Goal: Information Seeking & Learning: Learn about a topic

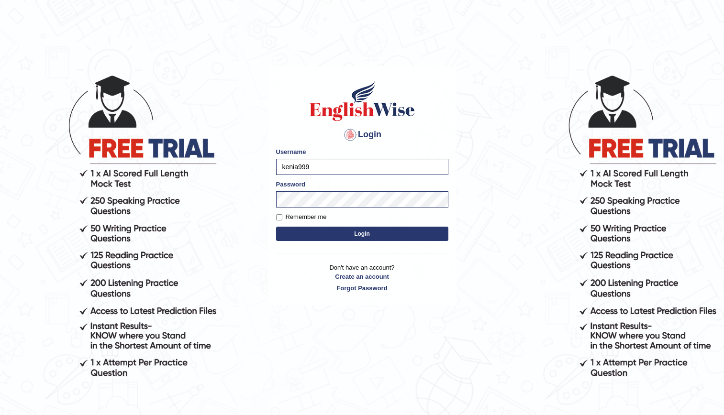
click at [344, 234] on button "Login" at bounding box center [362, 234] width 172 height 14
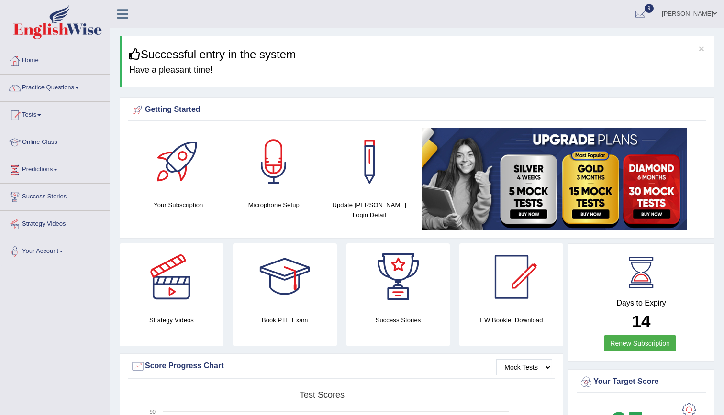
click at [49, 81] on link "Practice Questions" at bounding box center [54, 87] width 109 height 24
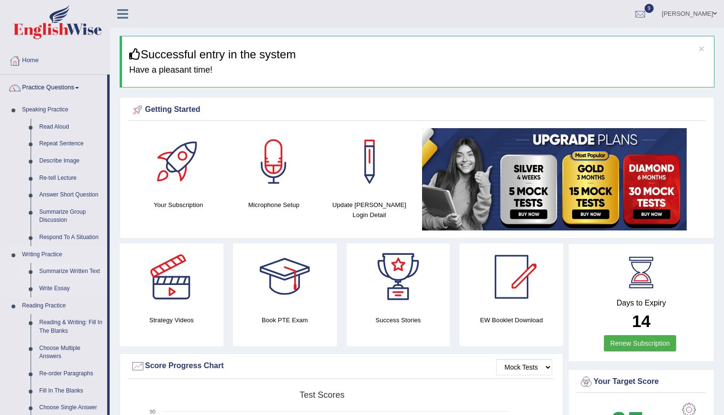
click at [67, 275] on link "Summarize Written Text" at bounding box center [71, 271] width 72 height 17
click at [75, 268] on link "Summarize Written Text" at bounding box center [71, 271] width 72 height 17
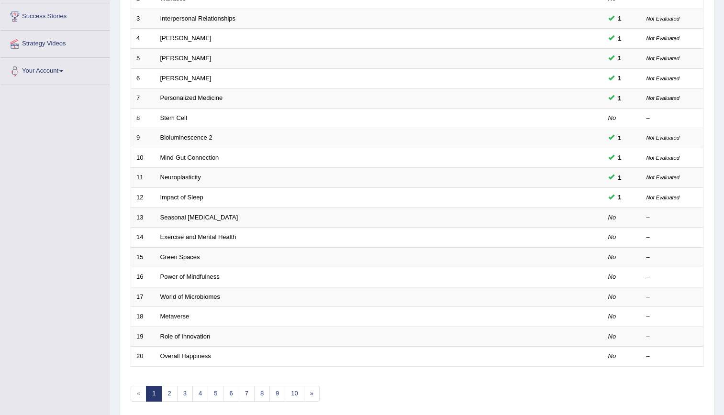
scroll to position [200, 0]
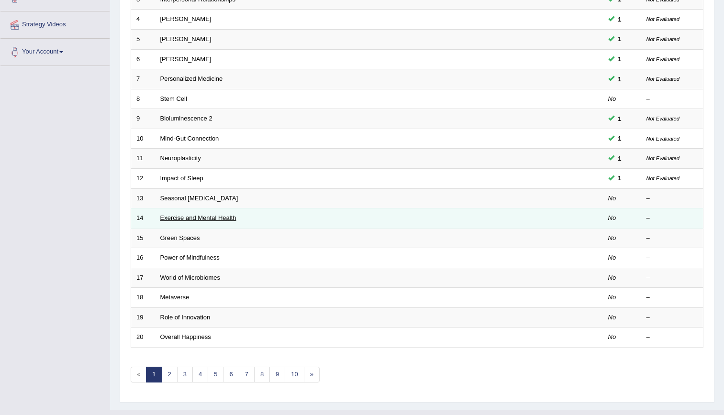
click at [198, 222] on link "Exercise and Mental Health" at bounding box center [198, 217] width 76 height 7
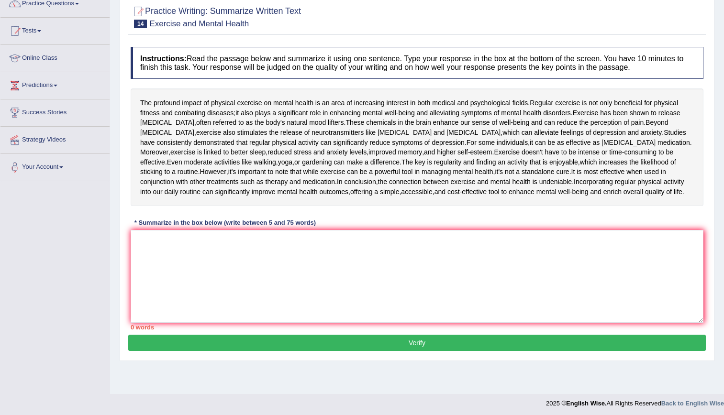
scroll to position [85, 0]
click at [263, 287] on textarea at bounding box center [417, 276] width 573 height 93
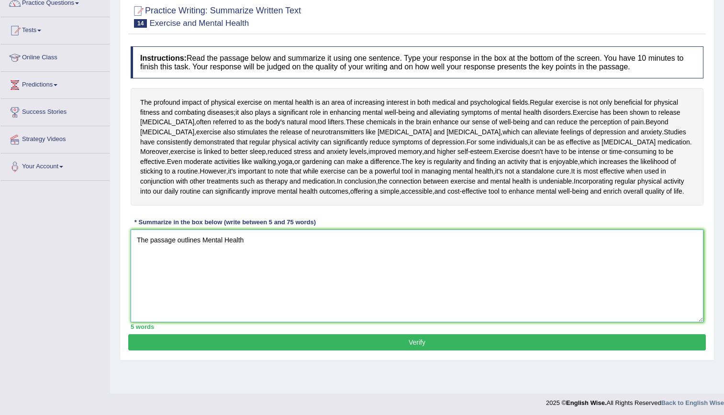
click at [203, 268] on textarea "The passage outlines Mental Health" at bounding box center [417, 276] width 573 height 93
click at [316, 270] on textarea "The passage outlines the importance of Mental Health" at bounding box center [417, 276] width 573 height 93
click at [361, 268] on textarea "The passage outlines the importance of exercise in Mental Health" at bounding box center [417, 276] width 573 height 93
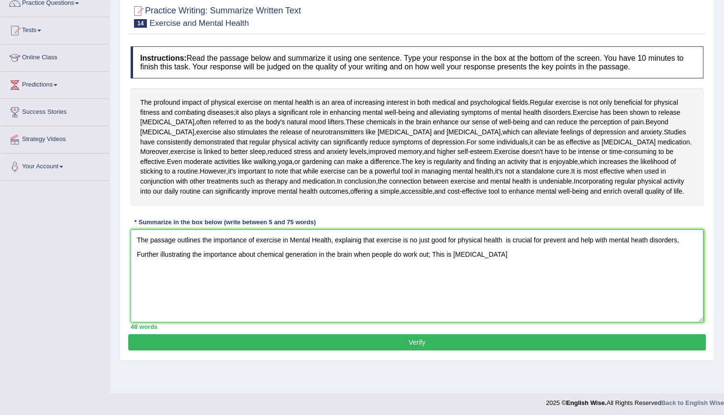
drag, startPoint x: 454, startPoint y: 288, endPoint x: 435, endPoint y: 287, distance: 19.2
click at [435, 287] on textarea "The passage outlines the importance of exercise in Mental Health, explainig tha…" at bounding box center [417, 276] width 573 height 93
drag, startPoint x: 433, startPoint y: 285, endPoint x: 468, endPoint y: 289, distance: 34.7
click at [468, 289] on textarea "The passage outlines the importance of exercise in Mental Health, explainig tha…" at bounding box center [417, 276] width 573 height 93
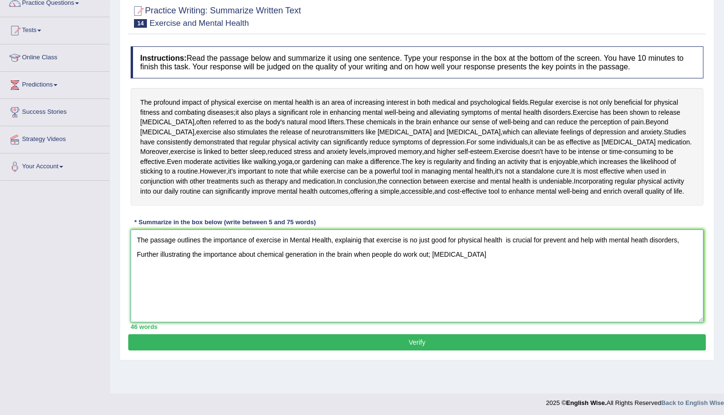
click at [257, 283] on textarea "The passage outlines the importance of exercise in Mental Health, explainig tha…" at bounding box center [417, 276] width 573 height 93
click at [255, 283] on textarea "The passage outlines the importance of exercise in Mental Health, explainig tha…" at bounding box center [417, 276] width 573 height 93
paste textarea "endorphins"
click at [453, 285] on textarea "The passage outlines the importance of exercise in Mental Health, explainig tha…" at bounding box center [417, 276] width 573 height 93
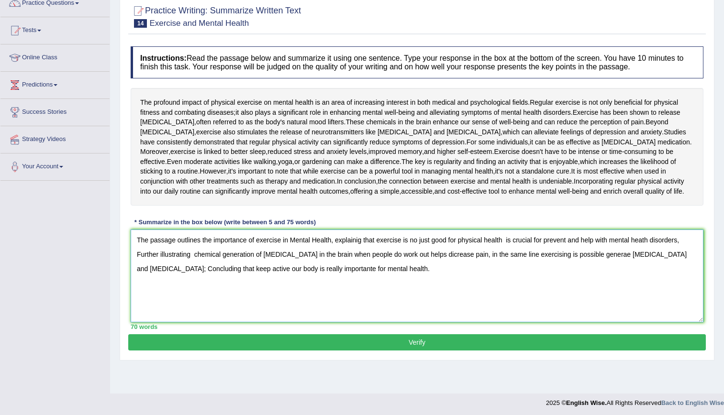
click at [296, 269] on textarea "The passage outlines the importance of exercise in Mental Health, explainig tha…" at bounding box center [417, 276] width 573 height 93
click at [501, 269] on textarea "The passage outlines the importance of exercise in mental health, explainig tha…" at bounding box center [417, 276] width 573 height 93
click at [548, 271] on textarea "The passage outlines the importance of exercise in mental health, explainig tha…" at bounding box center [417, 276] width 573 height 93
click at [649, 270] on textarea "The passage outlines the importance of exercise in mental health, explainig tha…" at bounding box center [417, 276] width 573 height 93
click at [192, 284] on textarea "The passage outlines the importance of exercise in mental health, explainig tha…" at bounding box center [417, 276] width 573 height 93
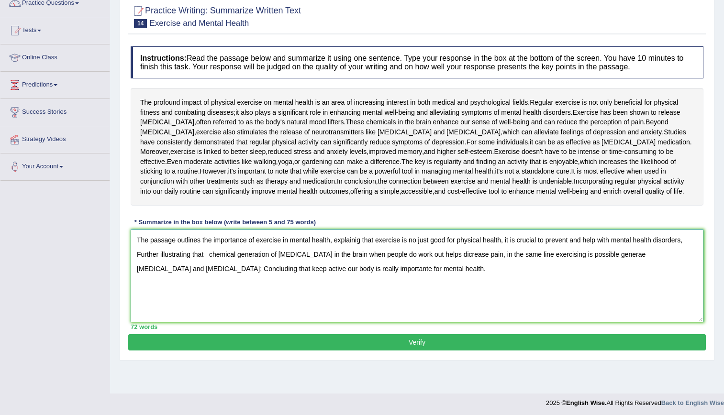
type textarea "The passage outlines the importance of exercise in mental health, explainig tha…"
click at [315, 351] on button "Verify" at bounding box center [417, 343] width 578 height 16
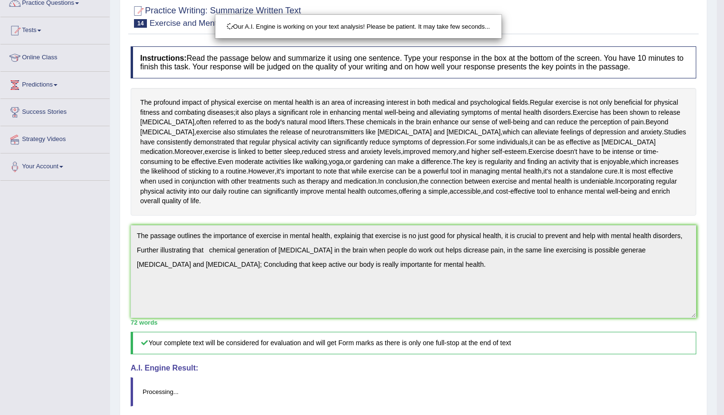
scroll to position [198, 0]
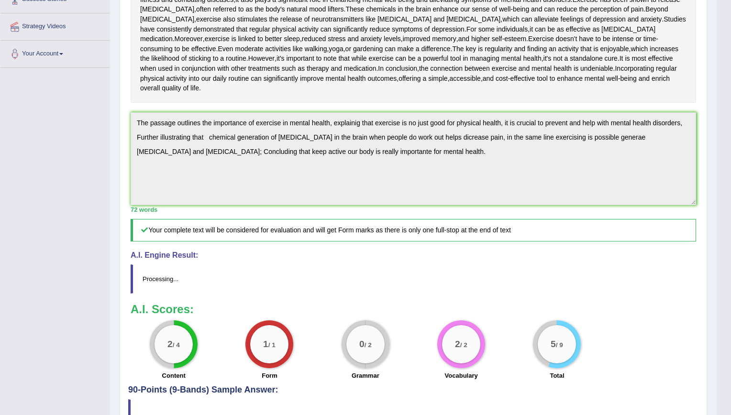
drag, startPoint x: 731, startPoint y: 151, endPoint x: 732, endPoint y: 281, distance: 129.7
click at [724, 218] on html "Toggle navigation Home Practice Questions Speaking Practice Read Aloud Repeat S…" at bounding box center [365, 9] width 731 height 415
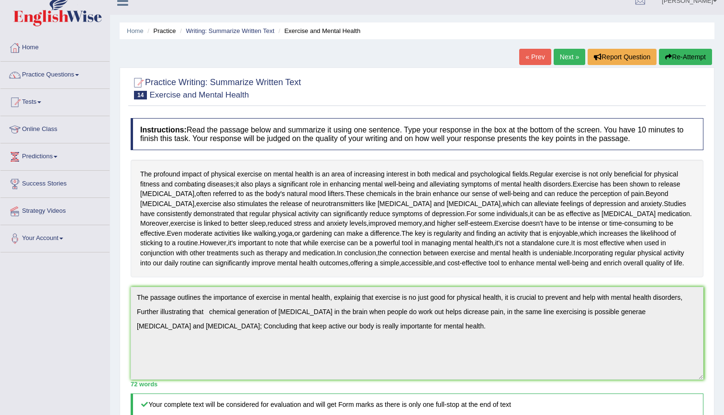
scroll to position [0, 0]
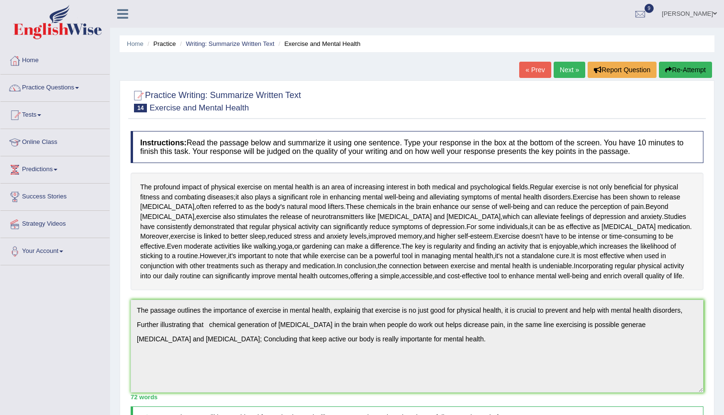
click at [564, 68] on link "Next »" at bounding box center [570, 70] width 32 height 16
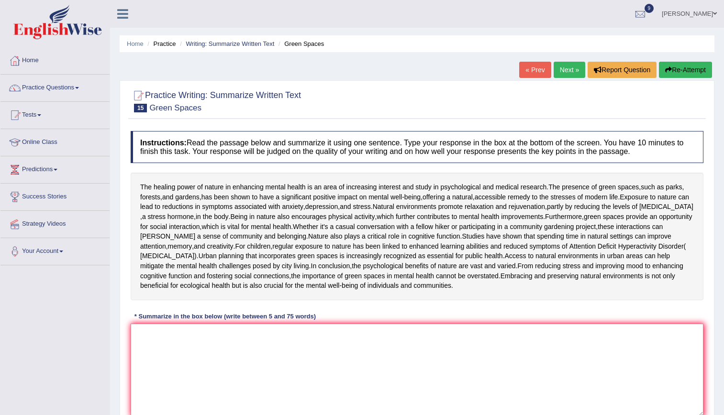
click at [201, 400] on textarea at bounding box center [417, 370] width 573 height 93
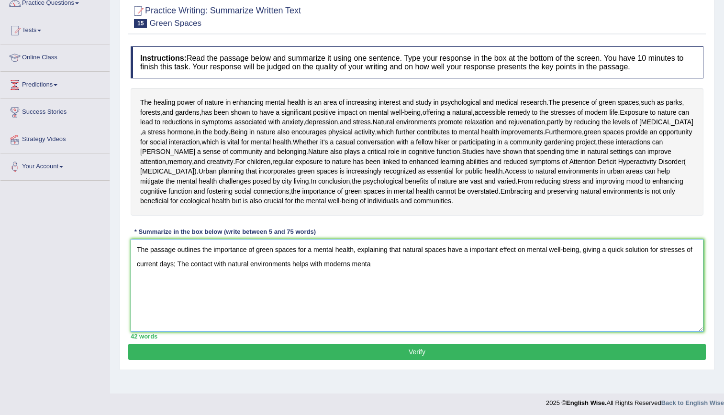
scroll to position [85, 0]
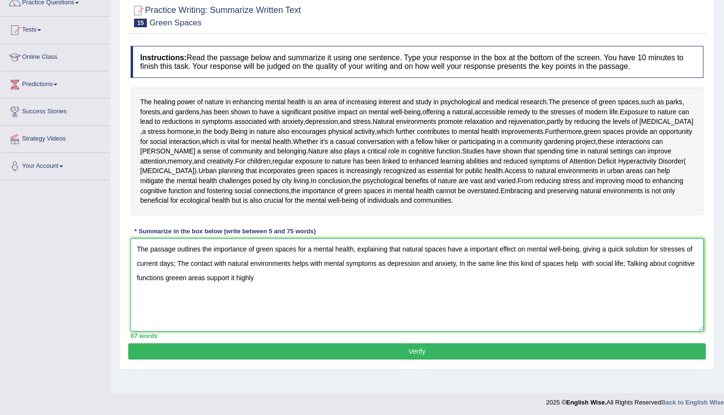
click at [669, 332] on textarea "The passage outlines the importance of green spaces for a mental health, explai…" at bounding box center [417, 285] width 573 height 93
click at [134, 332] on textarea "The passage outlines the importance of green spaces for a mental health, explai…" at bounding box center [417, 285] width 573 height 93
click at [275, 332] on textarea "The passage outlines the importance of green spaces for a mental health, explai…" at bounding box center [417, 285] width 573 height 93
click at [301, 332] on textarea "The passage outlines the importance of green spaces for a mental health, explai…" at bounding box center [417, 285] width 573 height 93
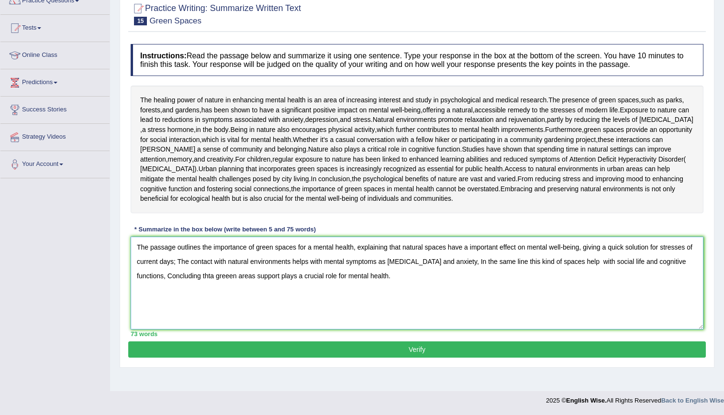
scroll to position [140, 0]
type textarea "The passage outlines the importance of green spaces for a mental health, explai…"
click at [529, 358] on button "Verify" at bounding box center [417, 350] width 578 height 16
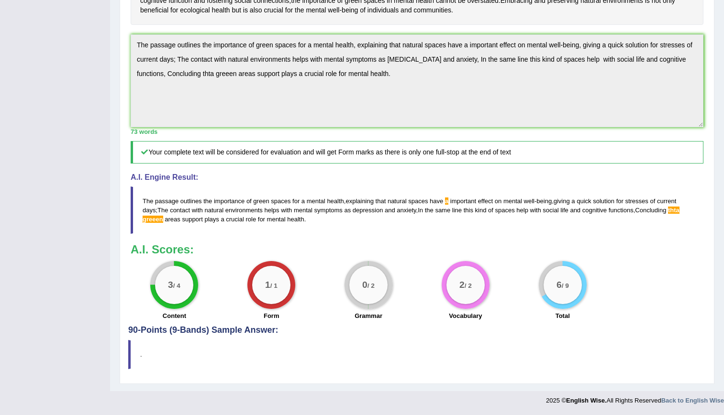
scroll to position [324, 0]
drag, startPoint x: 325, startPoint y: 241, endPoint x: 177, endPoint y: 211, distance: 151.3
click at [177, 211] on blockquote "The passage outlines the importance of green spaces for a mental health , expla…" at bounding box center [417, 210] width 573 height 47
click at [589, 234] on blockquote "The passage outlines the importance of green spaces for a mental health , expla…" at bounding box center [417, 210] width 573 height 47
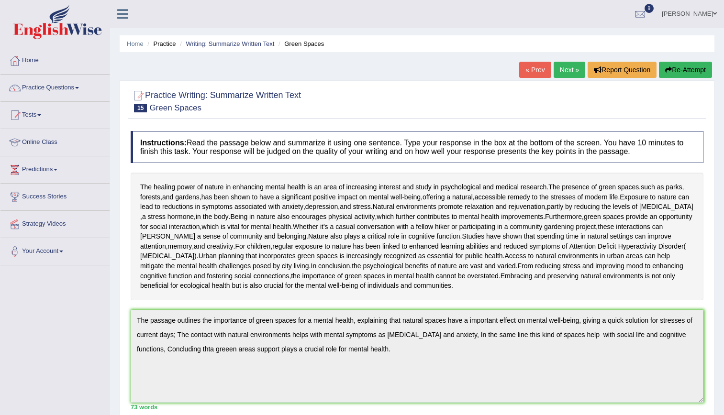
click at [559, 69] on link "Next »" at bounding box center [570, 70] width 32 height 16
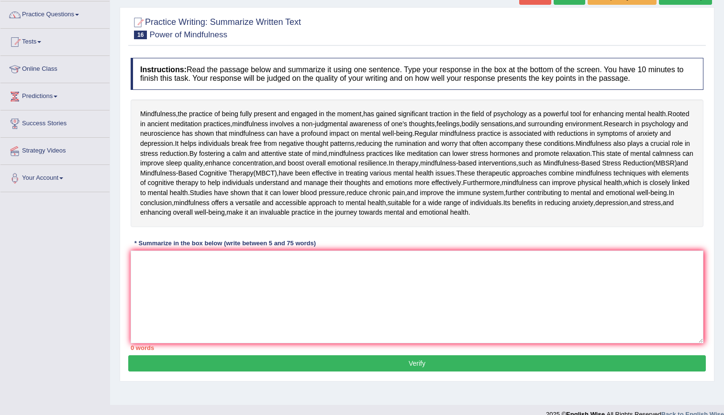
scroll to position [80, 0]
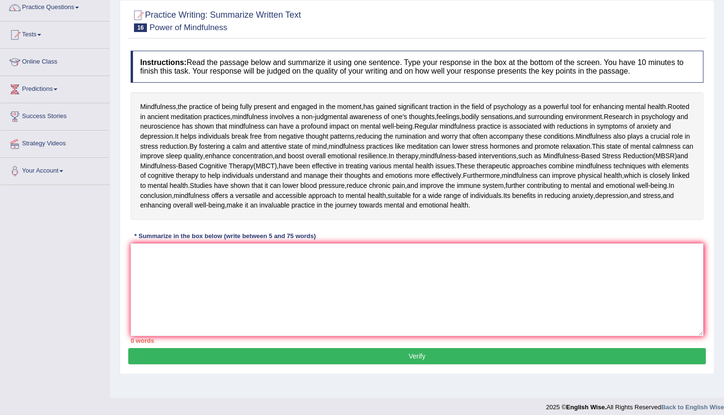
click at [219, 241] on div "* Summarize in the box below (write between 5 and 75 words)" at bounding box center [225, 236] width 189 height 9
click at [204, 326] on textarea at bounding box center [417, 290] width 573 height 93
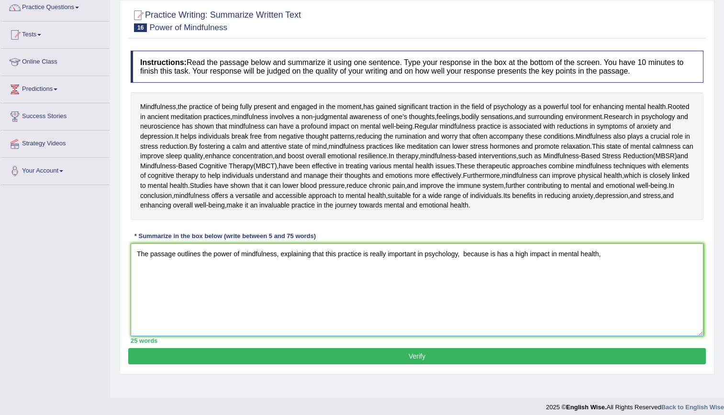
click at [459, 324] on textarea "The passage outlines the power of mindfulness, explaining that this practice is…" at bounding box center [417, 290] width 573 height 93
click at [668, 325] on textarea "The passage outlines the power of mindfulness, explaining that this practice is…" at bounding box center [417, 290] width 573 height 93
click at [360, 323] on textarea "The passage outlines the power of mindfulness, explaining that this practice is…" at bounding box center [417, 290] width 573 height 93
click at [356, 323] on textarea "The passage outlines the power of mindfulness, explaining that te is really imp…" at bounding box center [417, 290] width 573 height 93
click at [653, 324] on textarea "The passage outlines the power of mindfulness, explaining that had became impor…" at bounding box center [417, 290] width 573 height 93
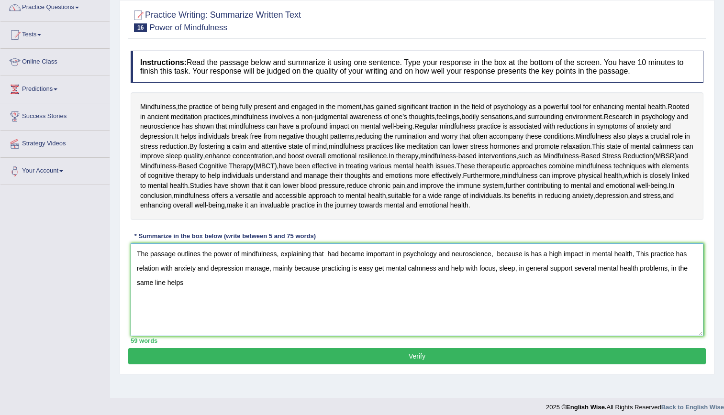
click at [462, 336] on textarea "The passage outlines the power of mindfulness, explaining that had became impor…" at bounding box center [417, 290] width 573 height 93
click at [223, 336] on textarea "The passage outlines the power of mindfulness, explaining that had became impor…" at bounding box center [417, 290] width 573 height 93
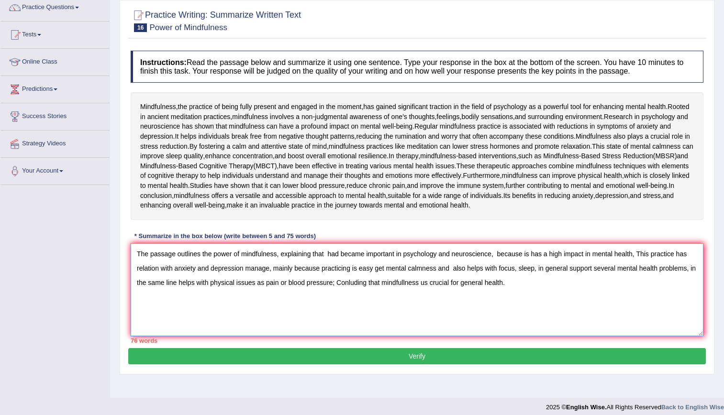
click at [567, 336] on textarea "The passage outlines the power of mindfulness, explaining that had became impor…" at bounding box center [417, 290] width 573 height 93
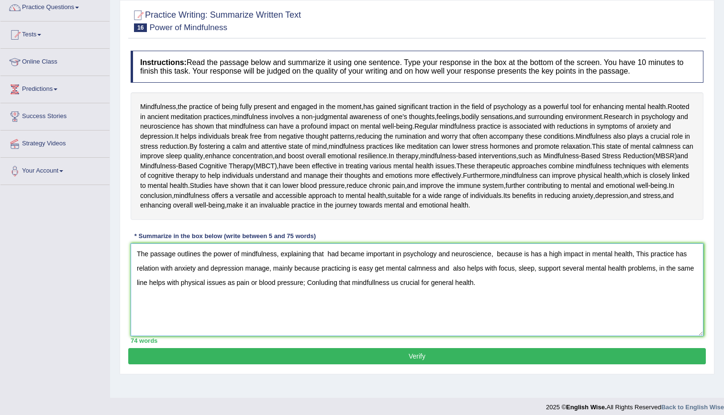
click at [562, 336] on textarea "The passage outlines the power of mindfulness, explaining that had became impor…" at bounding box center [417, 290] width 573 height 93
click at [339, 323] on textarea "The passage outlines the power of mindfulness, explaining that had became impor…" at bounding box center [417, 290] width 573 height 93
click at [634, 323] on textarea "The passage outlines the power of mindfulness, explaining that has became impor…" at bounding box center [417, 290] width 573 height 93
click at [136, 336] on textarea "The passage outlines the power of mindfulness, explaining that has became impor…" at bounding box center [417, 290] width 573 height 93
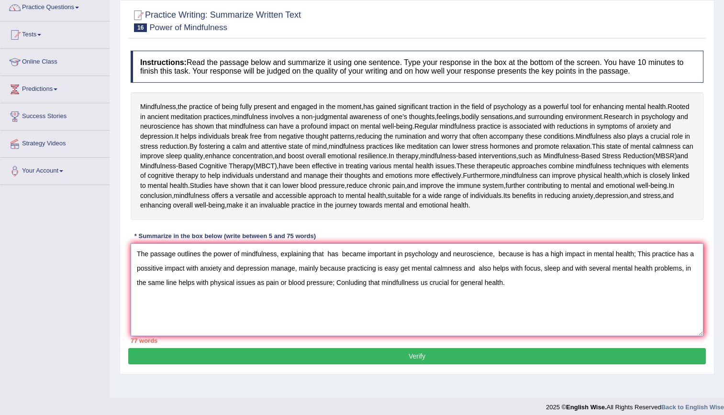
click at [234, 335] on textarea "The passage outlines the power of mindfulness, explaining that has became impor…" at bounding box center [417, 290] width 573 height 93
click at [384, 336] on textarea "The passage outlines the power of mindfulness, explaining that has became impor…" at bounding box center [417, 290] width 573 height 93
click at [347, 336] on textarea "The passage outlines the power of mindfulness, explaining that has became impor…" at bounding box center [417, 290] width 573 height 93
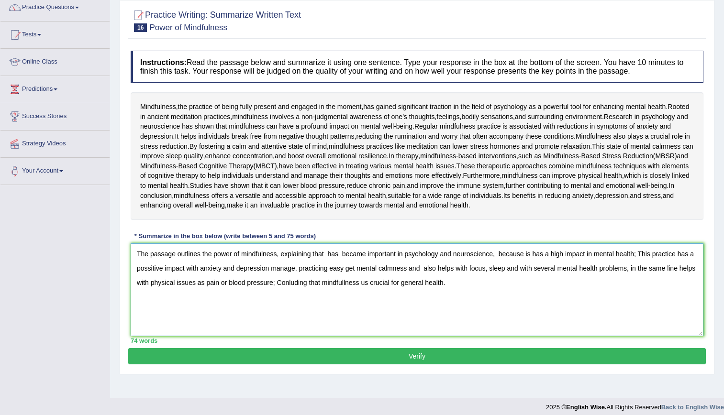
click at [328, 336] on textarea "The passage outlines the power of mindfulness, explaining that has became impor…" at bounding box center [417, 290] width 573 height 93
click at [512, 336] on textarea "The passage outlines the power of mindfulness, explaining that has became impor…" at bounding box center [417, 290] width 573 height 93
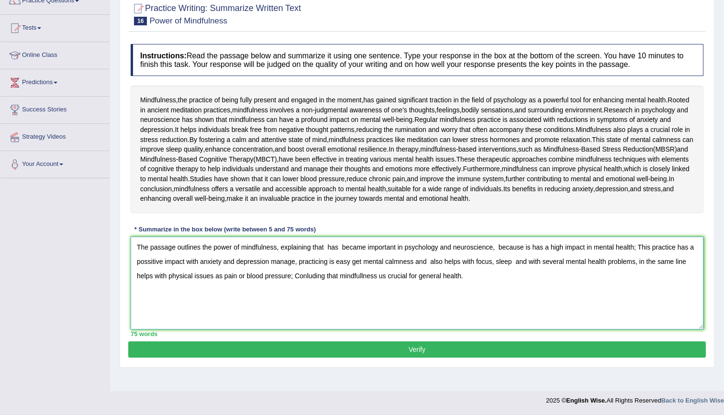
scroll to position [138, 0]
click at [305, 292] on textarea "The passage outlines the power of mindfulness, explaining that has became impor…" at bounding box center [417, 283] width 573 height 93
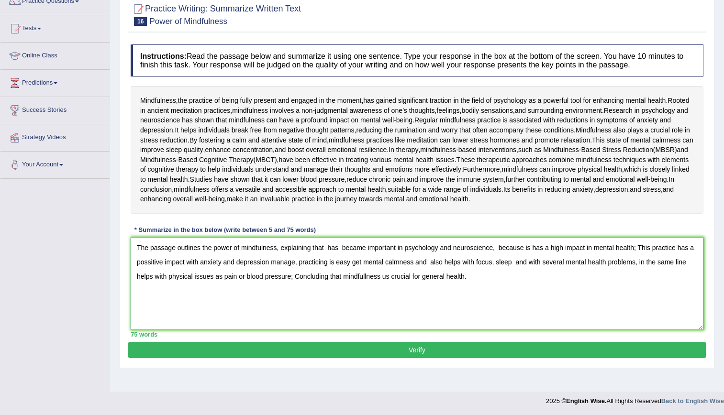
scroll to position [95, 0]
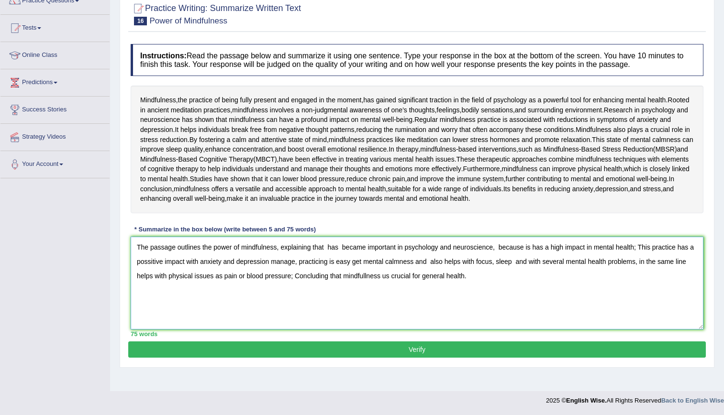
click at [380, 330] on textarea "The passage outlines the power of mindfulness, explaining that has became impor…" at bounding box center [417, 283] width 573 height 93
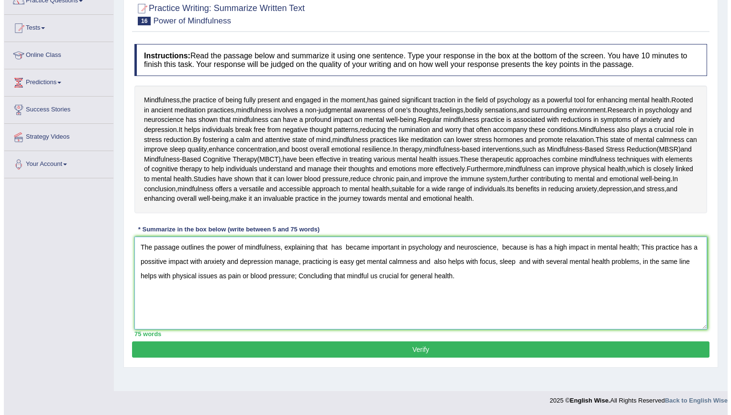
scroll to position [116, 0]
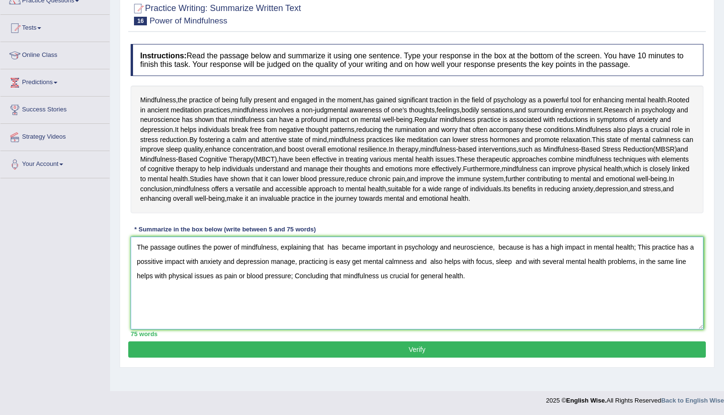
click at [387, 319] on textarea "The passage outlines the power of mindfulness, explaining that has became impor…" at bounding box center [417, 283] width 573 height 93
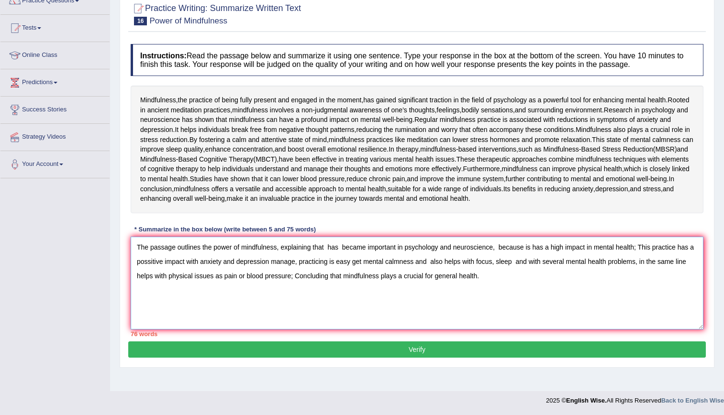
click at [432, 317] on textarea "The passage outlines the power of mindfulness, explaining that has became impor…" at bounding box center [417, 283] width 573 height 93
drag, startPoint x: 639, startPoint y: 302, endPoint x: 685, endPoint y: 302, distance: 45.5
click at [685, 302] on textarea "The passage outlines the power of mindfulness, explaining that has became impor…" at bounding box center [417, 283] width 573 height 93
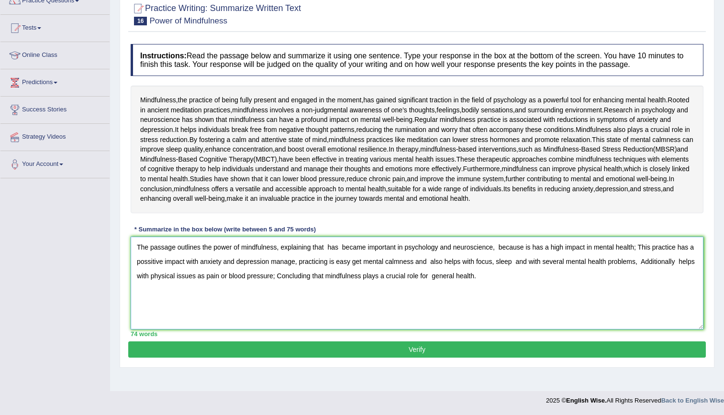
type textarea "The passage outlines the power of mindfulness, explaining that has became impor…"
click at [423, 358] on button "Verify" at bounding box center [417, 350] width 578 height 16
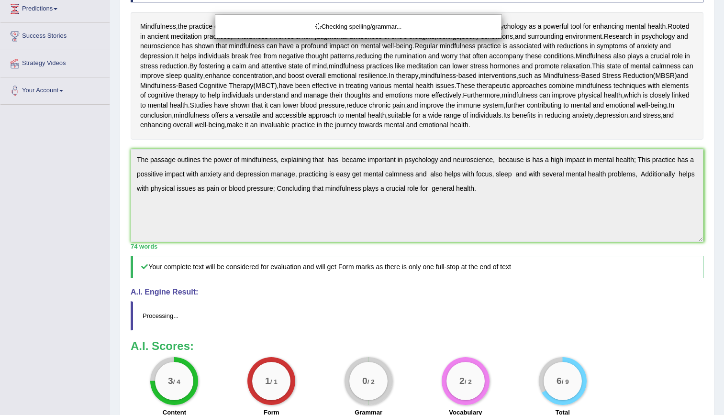
scroll to position [170, 0]
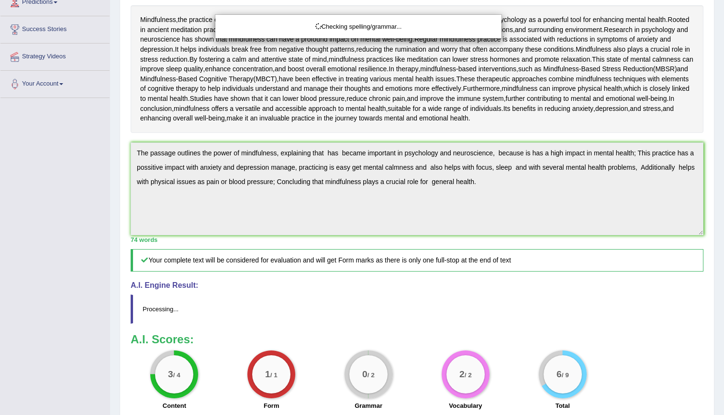
drag, startPoint x: 730, startPoint y: 163, endPoint x: 731, endPoint y: 267, distance: 103.4
click at [724, 248] on html "Toggle navigation Home Practice Questions Speaking Practice Read Aloud Repeat S…" at bounding box center [362, 39] width 724 height 415
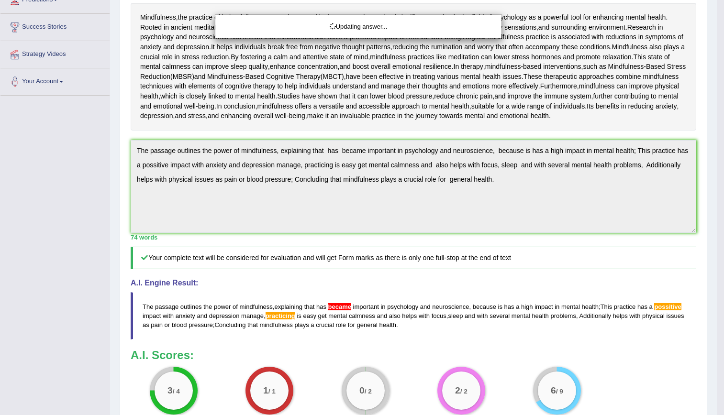
drag, startPoint x: 730, startPoint y: 236, endPoint x: 733, endPoint y: 276, distance: 39.8
click at [724, 246] on html "Toggle navigation Home Practice Questions Speaking Practice Read Aloud Repeat S…" at bounding box center [362, 37] width 724 height 415
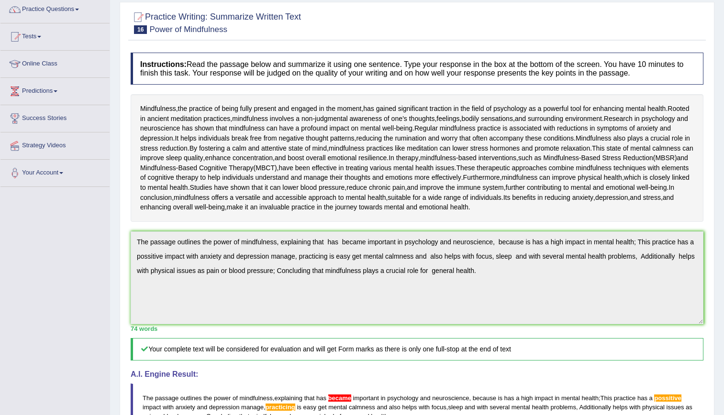
scroll to position [0, 0]
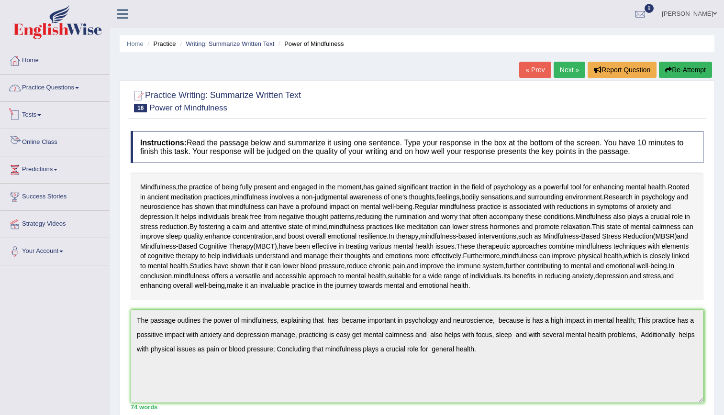
click at [76, 79] on link "Practice Questions" at bounding box center [54, 87] width 109 height 24
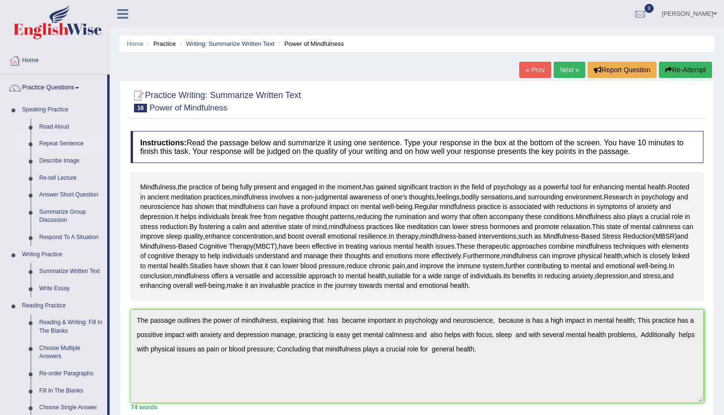
click at [58, 143] on link "Repeat Sentence" at bounding box center [71, 143] width 72 height 17
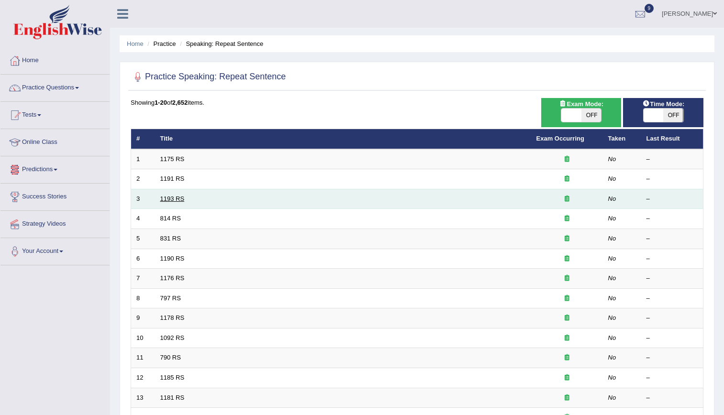
click at [174, 197] on link "1193 RS" at bounding box center [172, 198] width 24 height 7
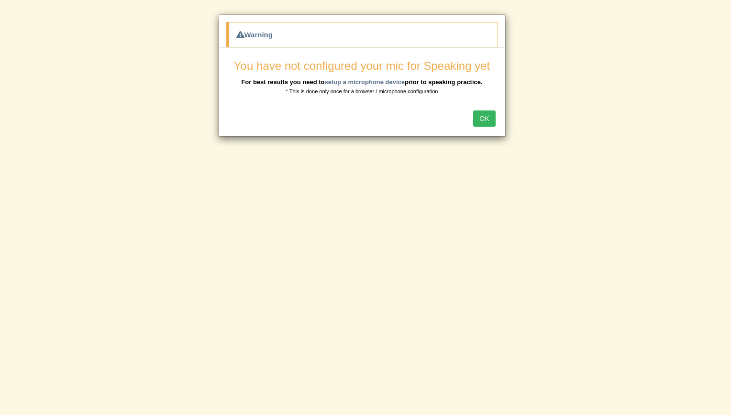
click at [480, 119] on button "OK" at bounding box center [484, 119] width 22 height 16
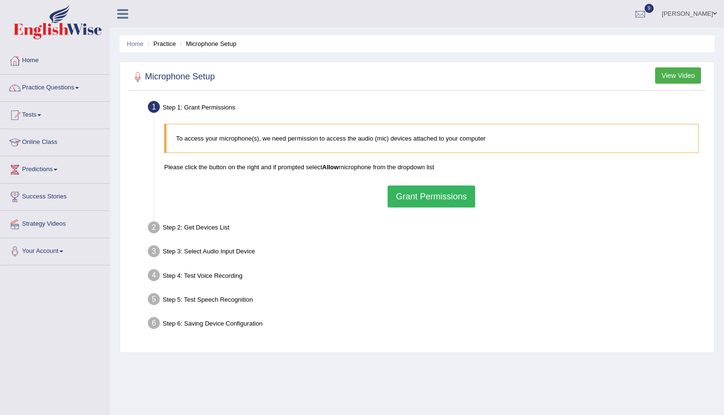
click at [422, 196] on button "Grant Permissions" at bounding box center [431, 197] width 87 height 22
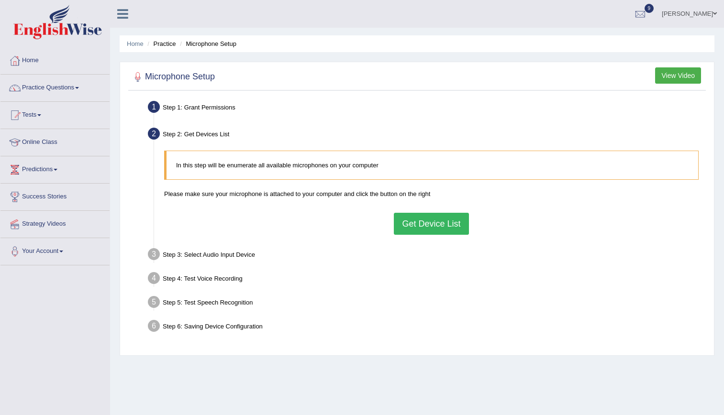
click at [436, 228] on button "Get Device List" at bounding box center [431, 224] width 75 height 22
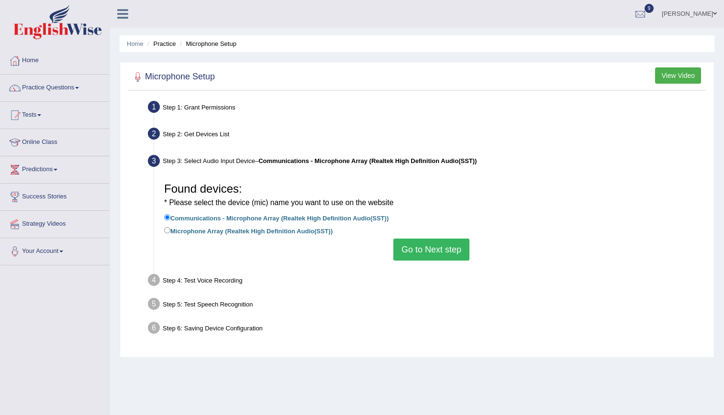
click at [436, 246] on button "Go to Next step" at bounding box center [431, 250] width 76 height 22
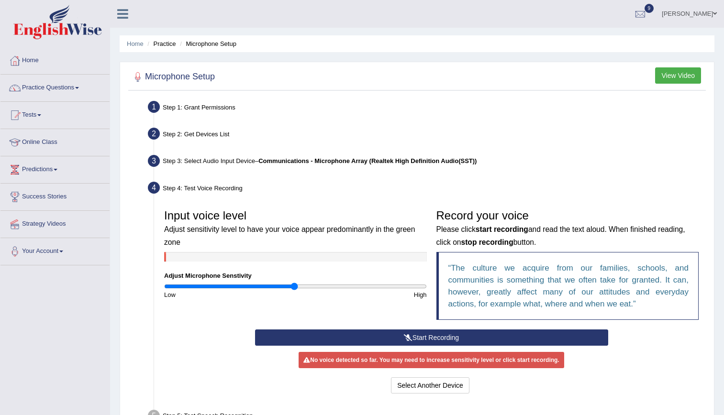
click at [414, 341] on button "Start Recording" at bounding box center [431, 338] width 353 height 16
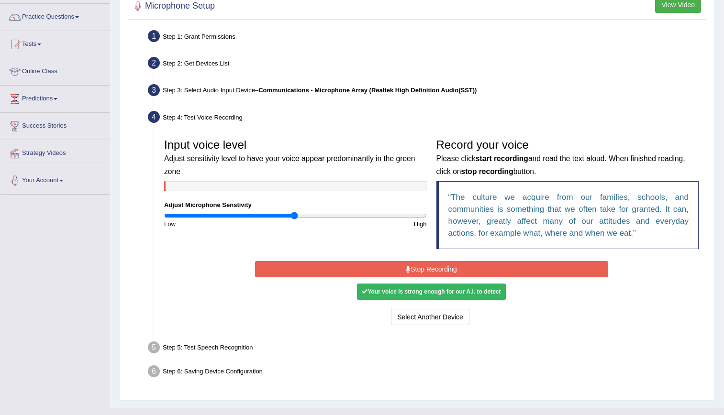
scroll to position [76, 0]
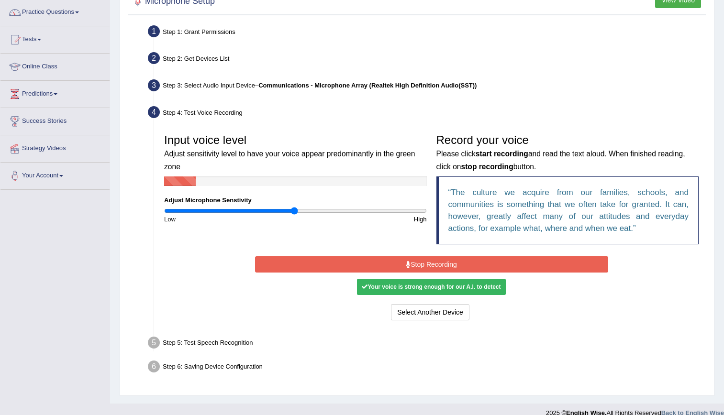
click at [434, 258] on button "Stop Recording" at bounding box center [431, 265] width 353 height 16
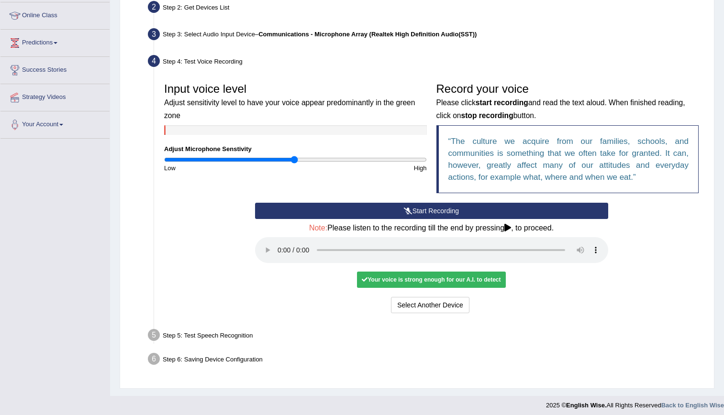
scroll to position [132, 0]
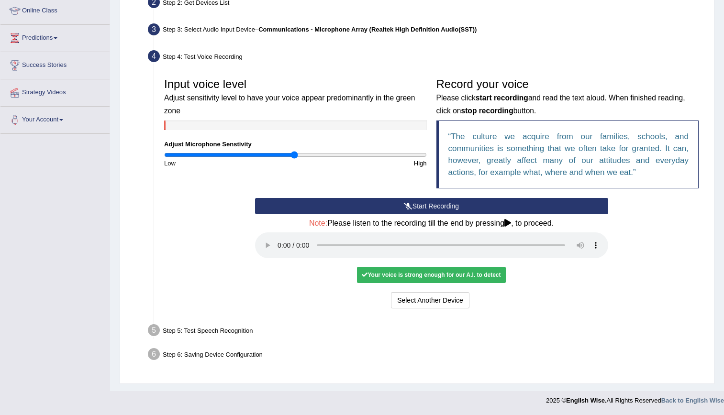
click at [509, 226] on icon at bounding box center [507, 223] width 7 height 8
click at [509, 221] on icon at bounding box center [507, 223] width 7 height 8
click at [530, 289] on div "Start Recording Stop Recording Note: Please listen to the recording till the en…" at bounding box center [431, 254] width 363 height 113
click at [430, 206] on button "Start Recording" at bounding box center [431, 206] width 353 height 16
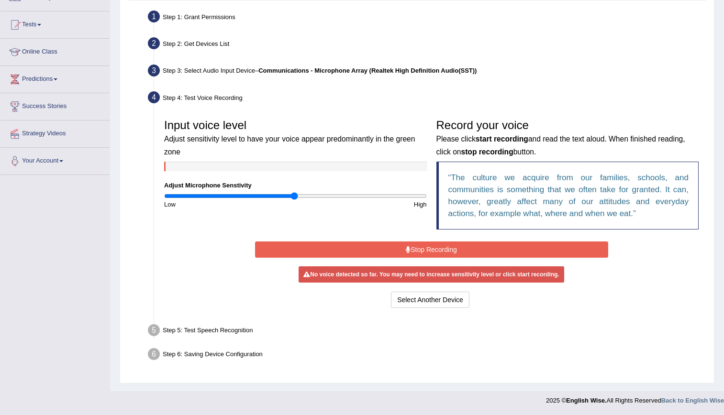
scroll to position [88, 0]
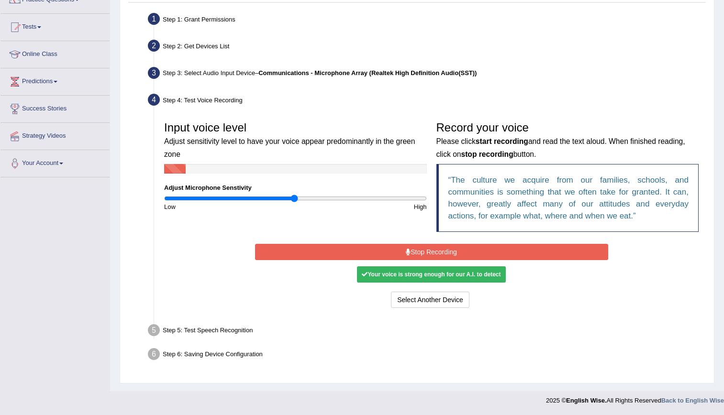
click at [452, 250] on button "Stop Recording" at bounding box center [431, 252] width 353 height 16
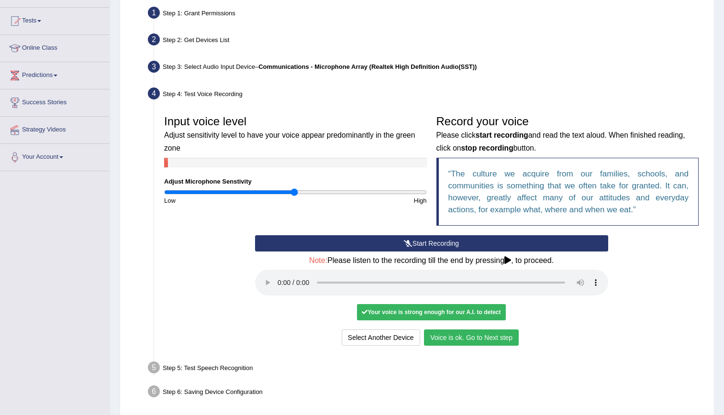
scroll to position [85, 0]
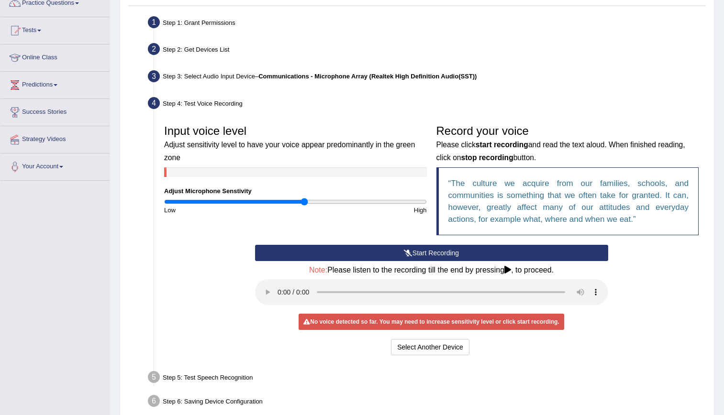
drag, startPoint x: 295, startPoint y: 202, endPoint x: 305, endPoint y: 209, distance: 12.0
type input "1.08"
click at [305, 206] on input "range" at bounding box center [295, 202] width 263 height 8
click at [428, 250] on button "Start Recording" at bounding box center [431, 253] width 353 height 16
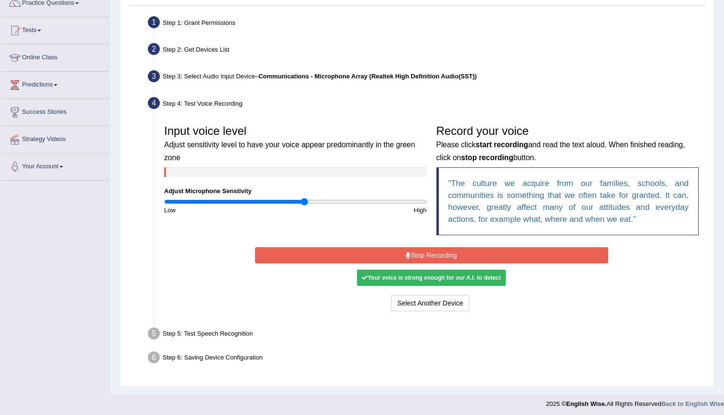
click at [413, 253] on button "Stop Recording" at bounding box center [431, 255] width 353 height 16
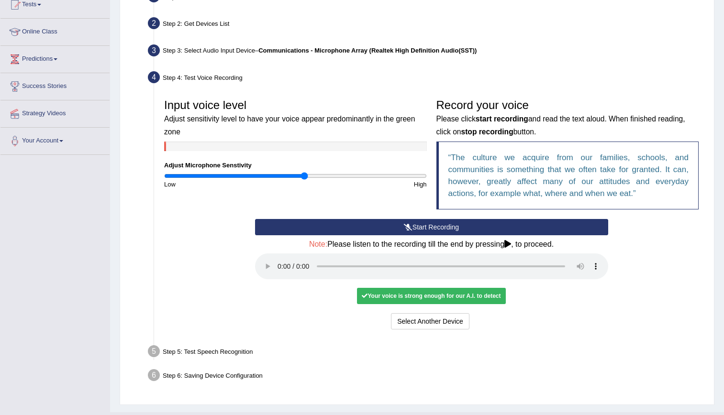
scroll to position [118, 0]
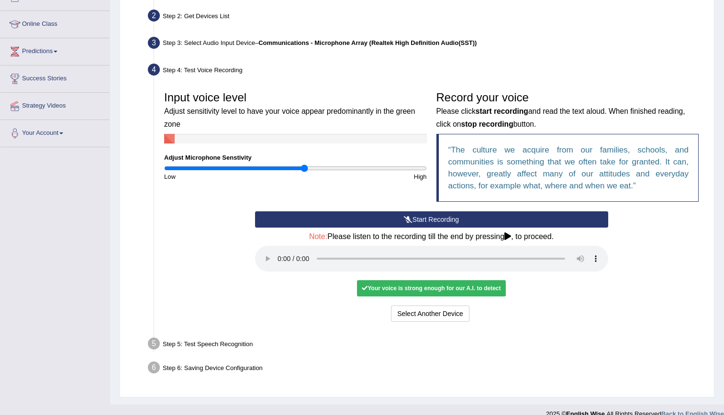
click at [427, 290] on div "Your voice is strong enough for our A.I. to detect" at bounding box center [431, 288] width 148 height 16
drag, startPoint x: 427, startPoint y: 290, endPoint x: 509, endPoint y: 236, distance: 98.0
click at [509, 236] on icon at bounding box center [507, 237] width 7 height 8
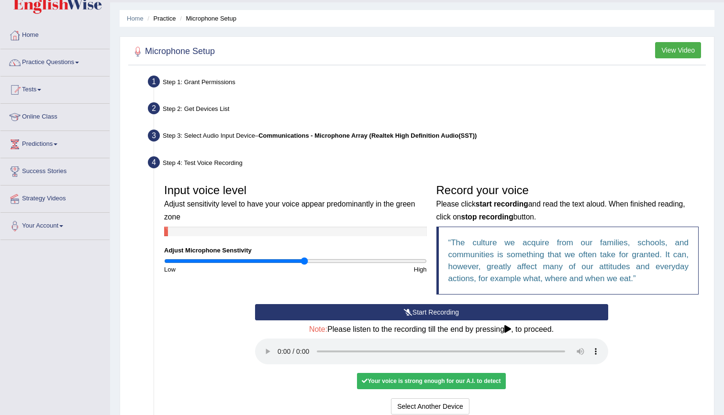
scroll to position [26, 0]
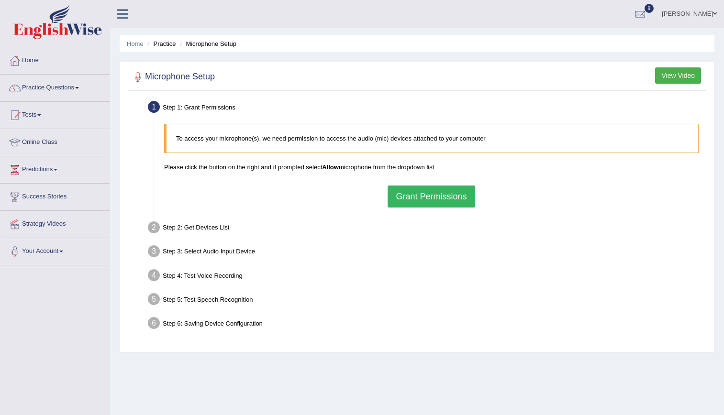
click at [401, 193] on button "Grant Permissions" at bounding box center [431, 197] width 87 height 22
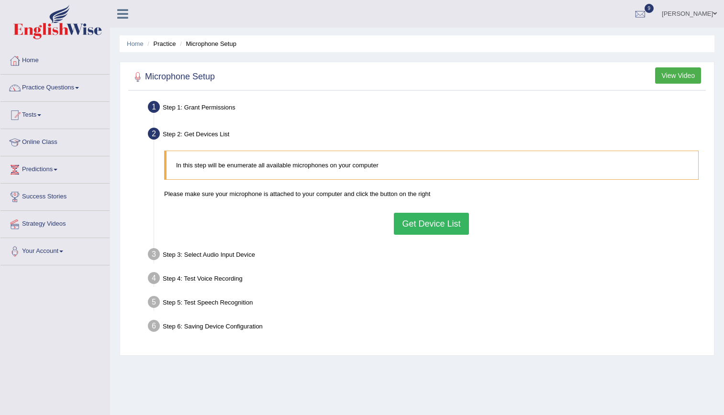
click at [425, 221] on button "Get Device List" at bounding box center [431, 224] width 75 height 22
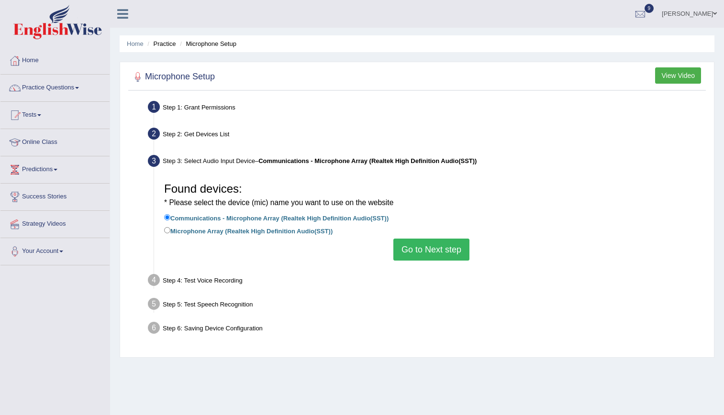
click at [444, 253] on button "Go to Next step" at bounding box center [431, 250] width 76 height 22
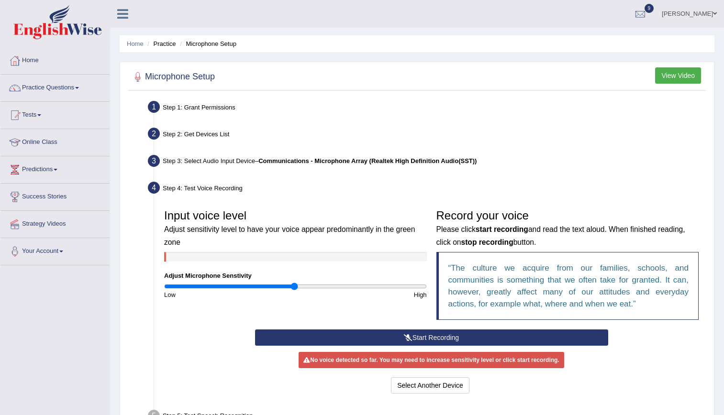
scroll to position [87, 0]
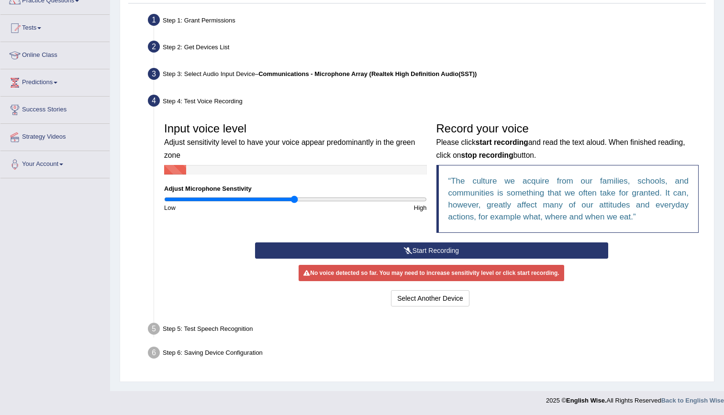
click at [453, 243] on button "Start Recording" at bounding box center [431, 251] width 353 height 16
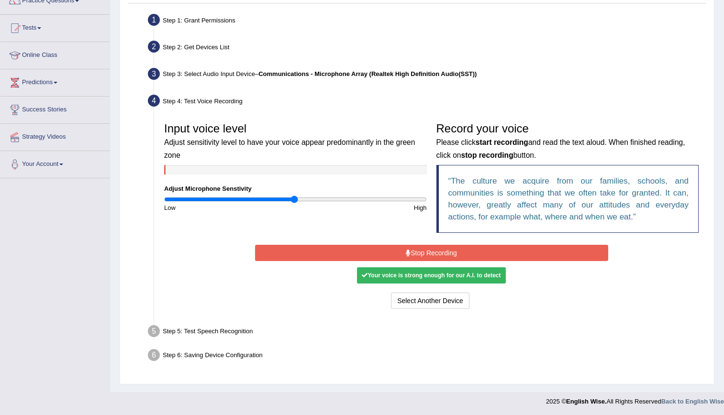
click at [428, 256] on button "Stop Recording" at bounding box center [431, 253] width 353 height 16
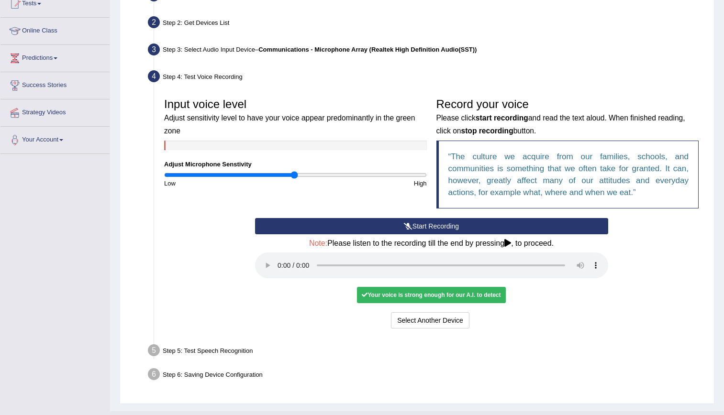
scroll to position [117, 0]
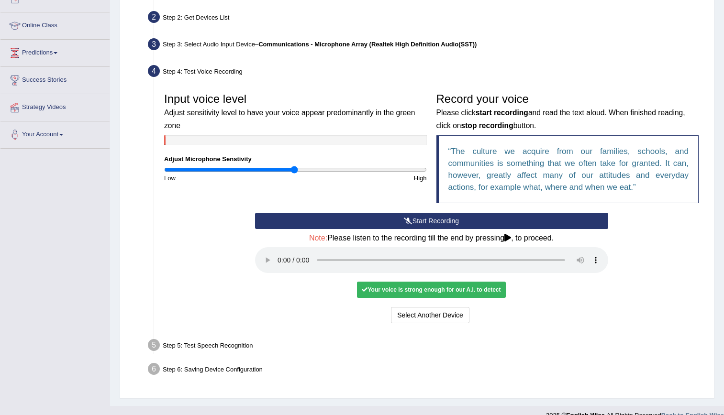
click at [564, 330] on div "Input voice level Adjust sensitivity level to have your voice appear predominan…" at bounding box center [431, 206] width 544 height 247
click at [442, 303] on div "Start Recording Stop Recording Note: Please listen to the recording till the en…" at bounding box center [431, 269] width 363 height 113
click at [440, 314] on button "Select Another Device" at bounding box center [430, 315] width 78 height 16
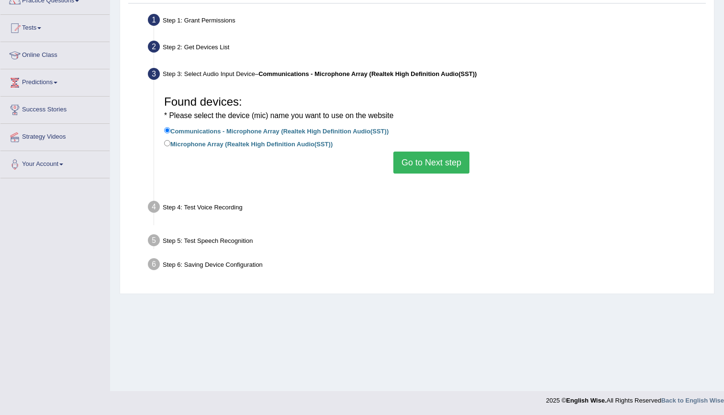
scroll to position [87, 0]
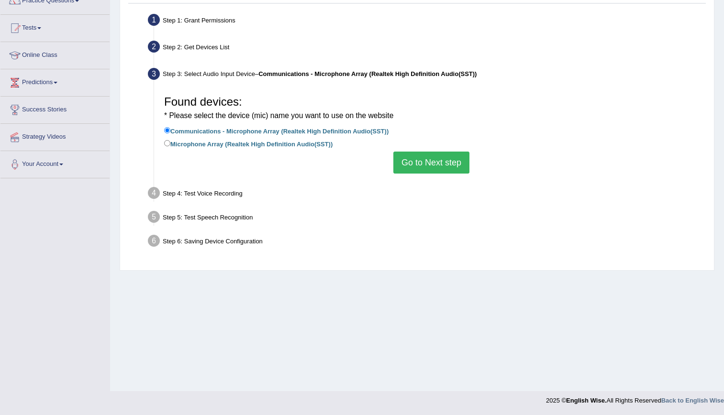
click at [307, 143] on label "Microphone Array (Realtek High Definition Audio(SST))" at bounding box center [248, 143] width 168 height 11
click at [170, 143] on input "Microphone Array (Realtek High Definition Audio(SST))" at bounding box center [167, 143] width 6 height 6
radio input "true"
click at [425, 167] on button "Go to Next step" at bounding box center [431, 163] width 76 height 22
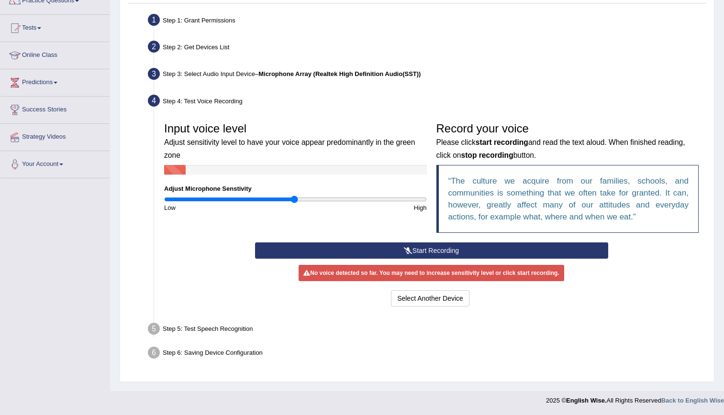
click at [440, 253] on button "Start Recording" at bounding box center [431, 251] width 353 height 16
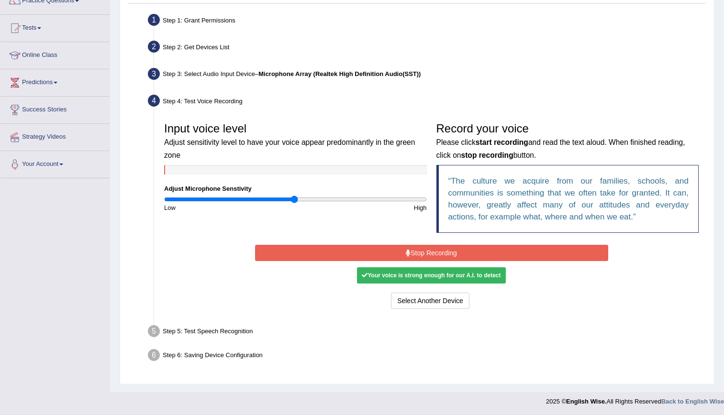
click at [432, 249] on button "Stop Recording" at bounding box center [431, 253] width 353 height 16
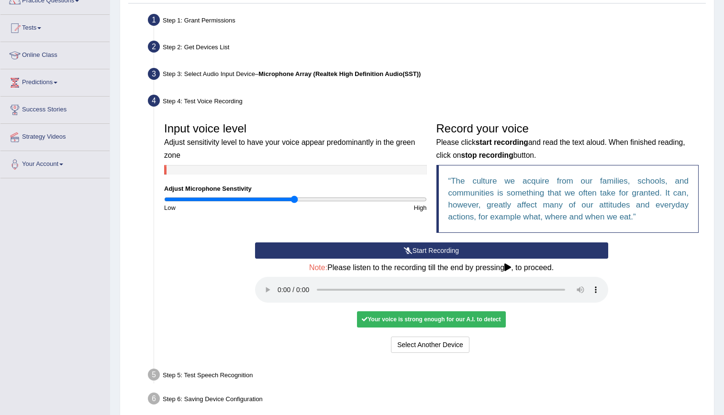
click at [418, 320] on div "Your voice is strong enough for our A.I. to detect" at bounding box center [431, 320] width 148 height 16
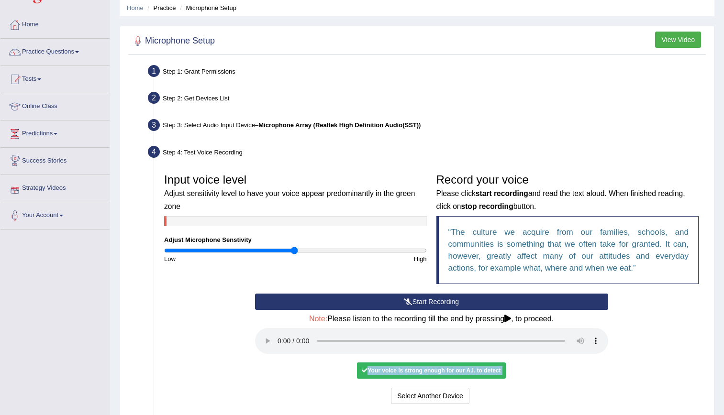
scroll to position [34, 0]
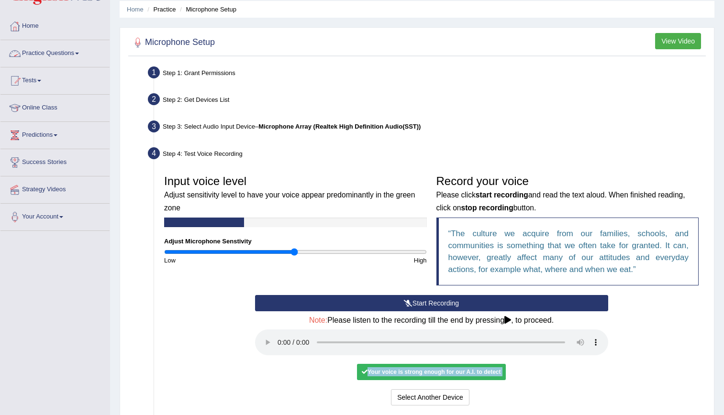
click at [81, 55] on link "Practice Questions" at bounding box center [54, 52] width 109 height 24
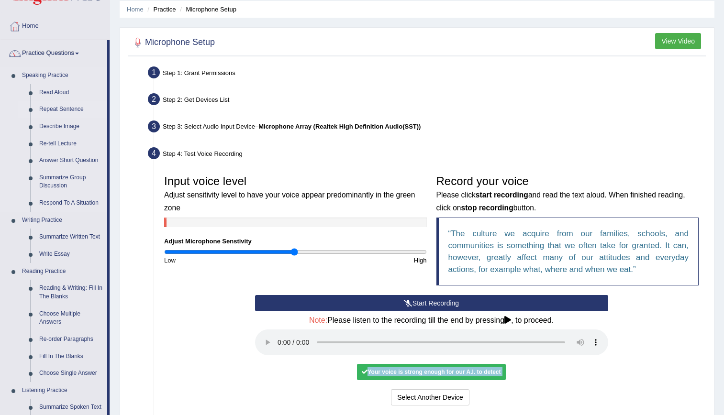
click at [59, 105] on link "Repeat Sentence" at bounding box center [71, 109] width 72 height 17
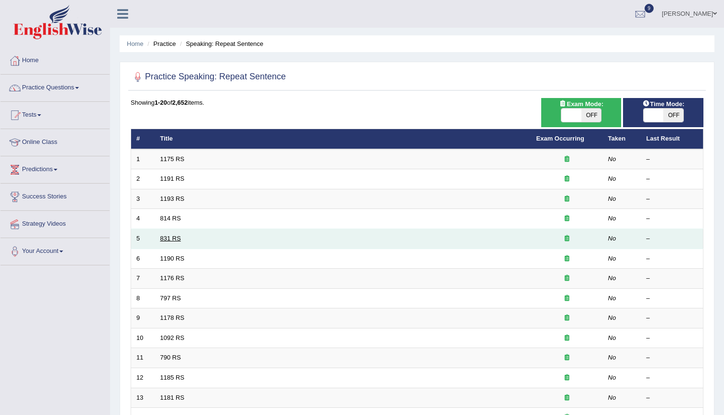
click at [179, 236] on link "831 RS" at bounding box center [170, 238] width 21 height 7
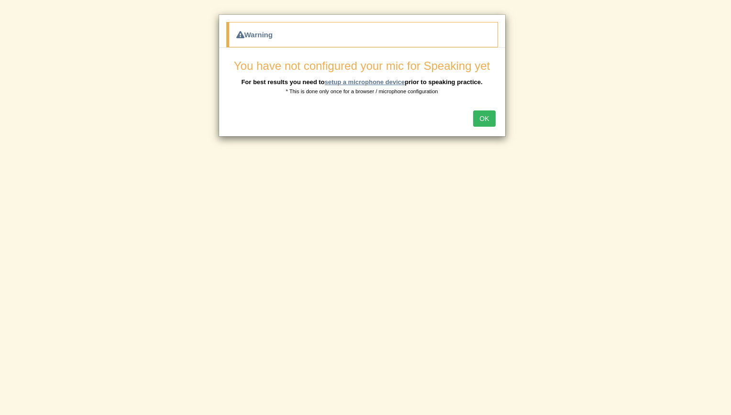
click at [350, 82] on link "setup a microphone device" at bounding box center [364, 81] width 80 height 7
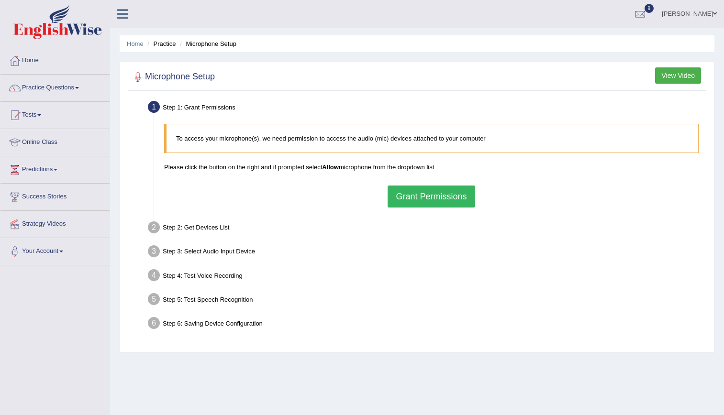
click at [685, 78] on button "View Video" at bounding box center [678, 75] width 46 height 16
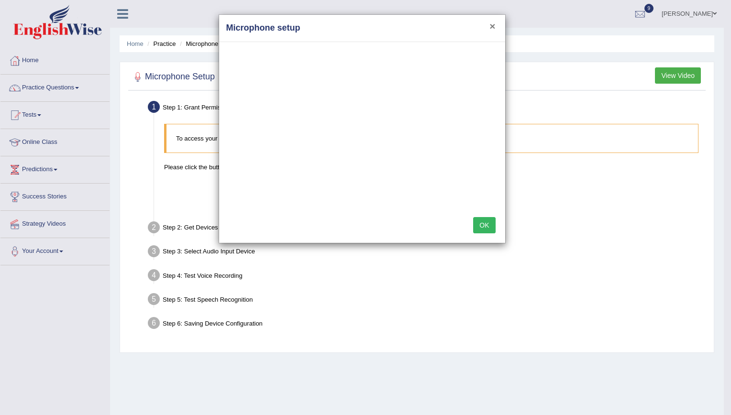
click at [493, 23] on button "×" at bounding box center [493, 26] width 6 height 10
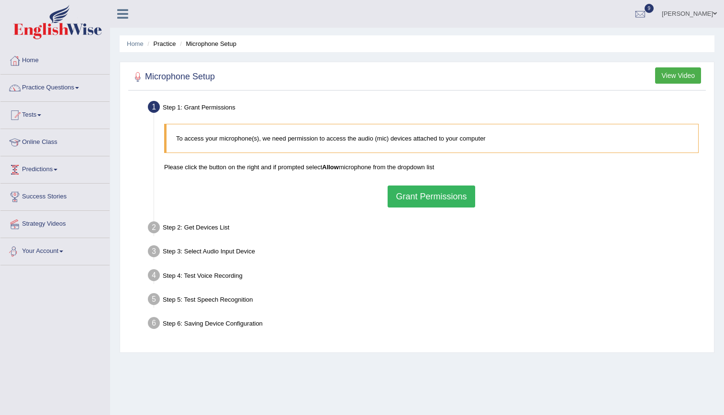
click at [51, 248] on link "Your Account" at bounding box center [54, 250] width 109 height 24
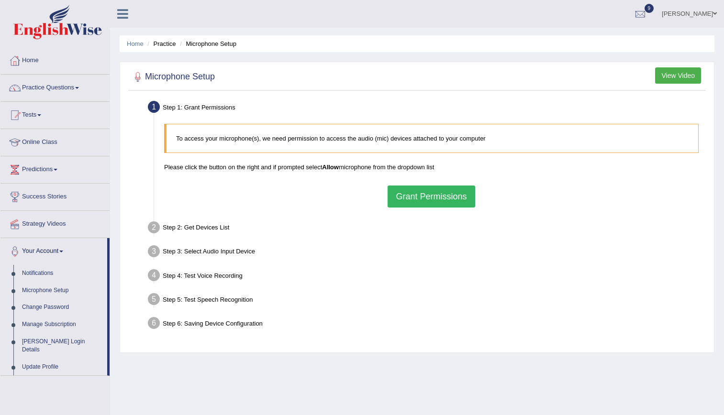
click at [46, 292] on link "Microphone Setup" at bounding box center [62, 290] width 89 height 17
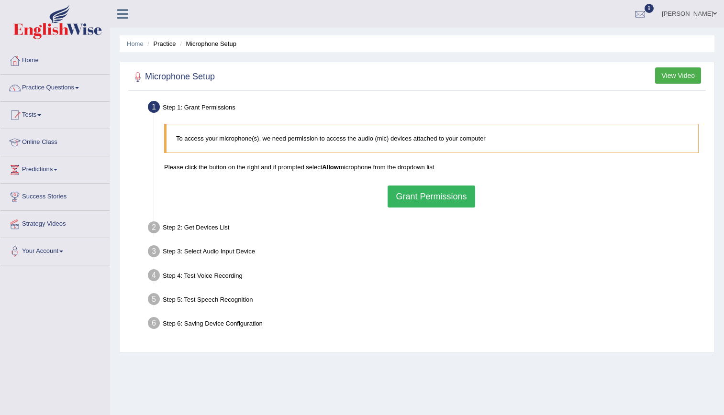
click at [410, 190] on button "Grant Permissions" at bounding box center [431, 197] width 87 height 22
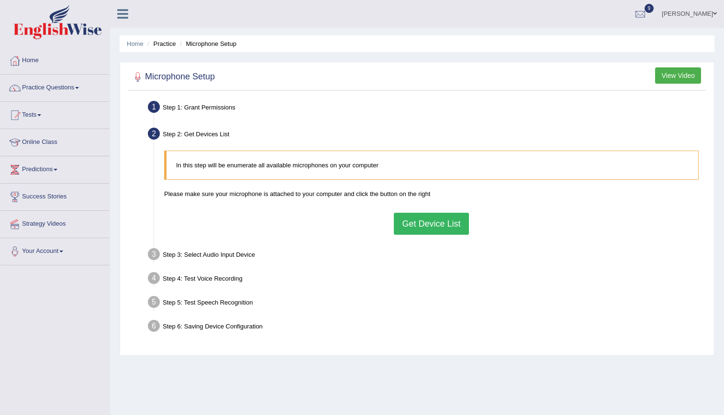
click at [423, 214] on button "Get Device List" at bounding box center [431, 224] width 75 height 22
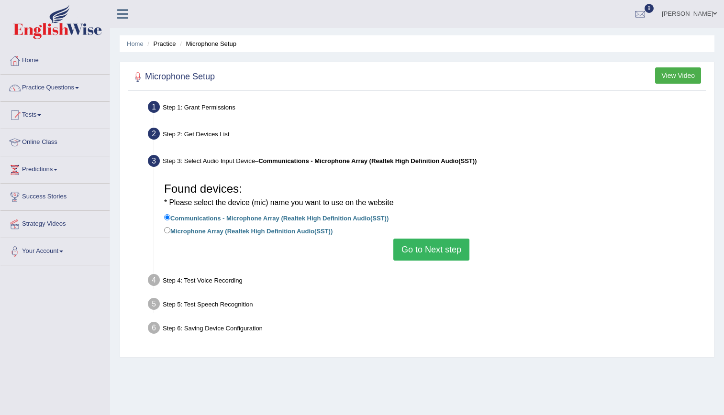
click at [427, 258] on button "Go to Next step" at bounding box center [431, 250] width 76 height 22
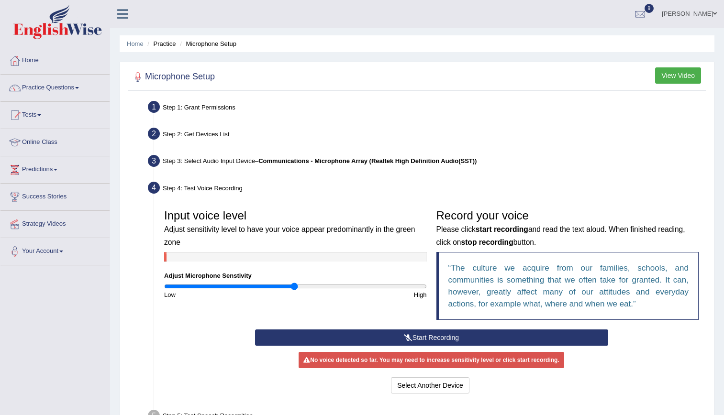
click at [435, 340] on button "Start Recording" at bounding box center [431, 338] width 353 height 16
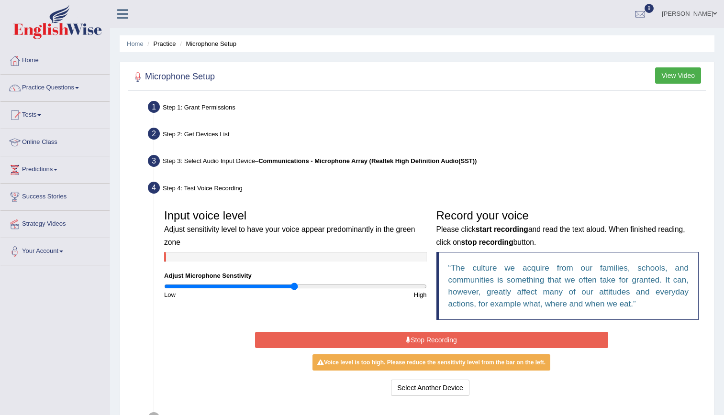
click at [435, 340] on button "Stop Recording" at bounding box center [431, 340] width 353 height 16
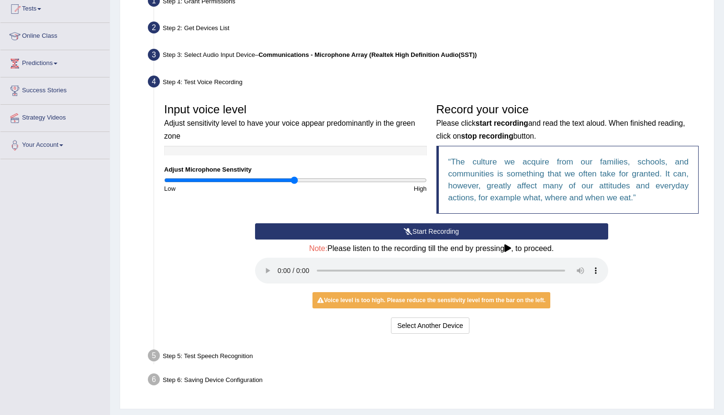
scroll to position [108, 0]
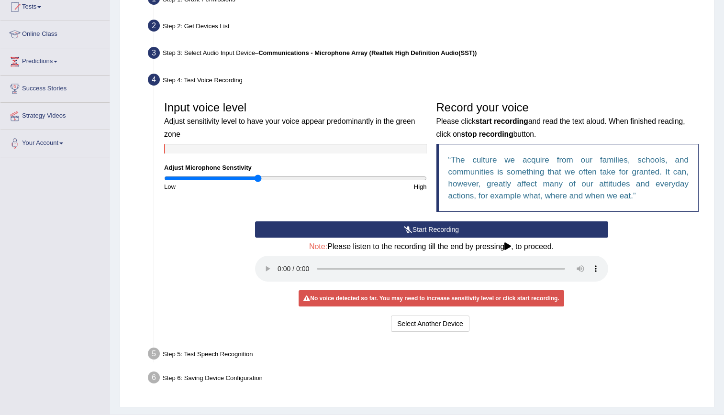
drag, startPoint x: 295, startPoint y: 176, endPoint x: 258, endPoint y: 179, distance: 37.1
click at [258, 179] on input "range" at bounding box center [295, 179] width 263 height 8
drag, startPoint x: 258, startPoint y: 179, endPoint x: 264, endPoint y: 180, distance: 5.3
type input "0.76"
click at [264, 180] on input "range" at bounding box center [295, 179] width 263 height 8
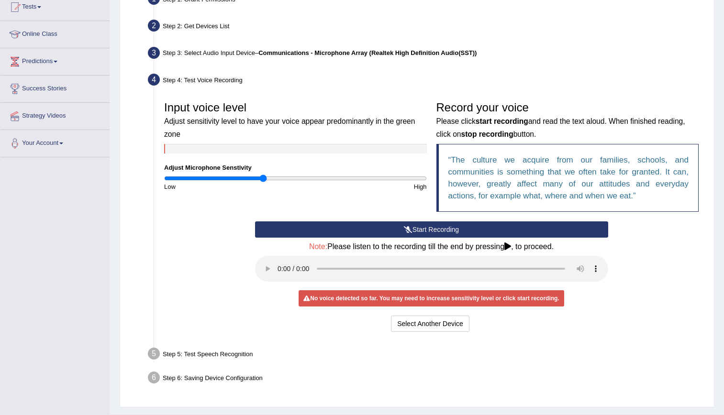
click at [404, 229] on icon at bounding box center [408, 229] width 9 height 7
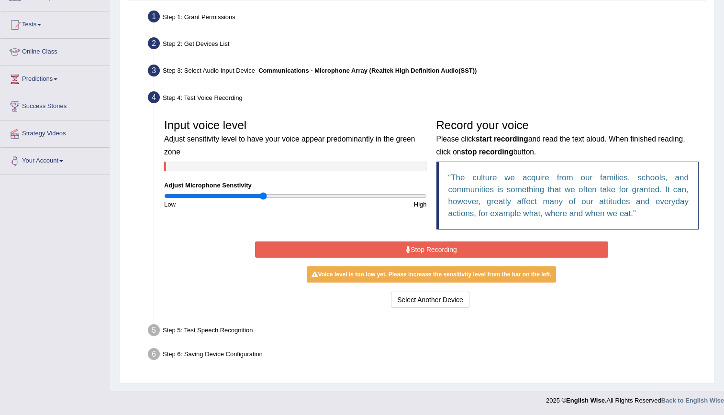
scroll to position [88, 0]
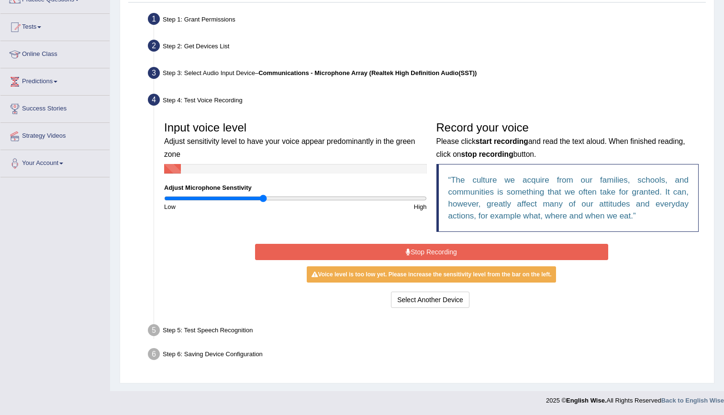
click at [348, 252] on button "Stop Recording" at bounding box center [431, 252] width 353 height 16
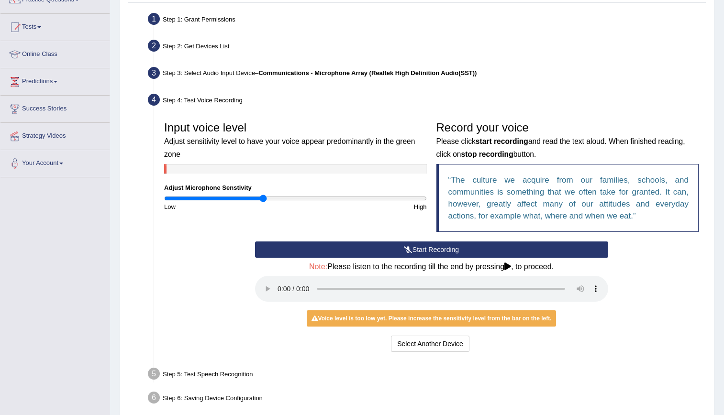
click at [348, 252] on button "Start Recording" at bounding box center [431, 250] width 353 height 16
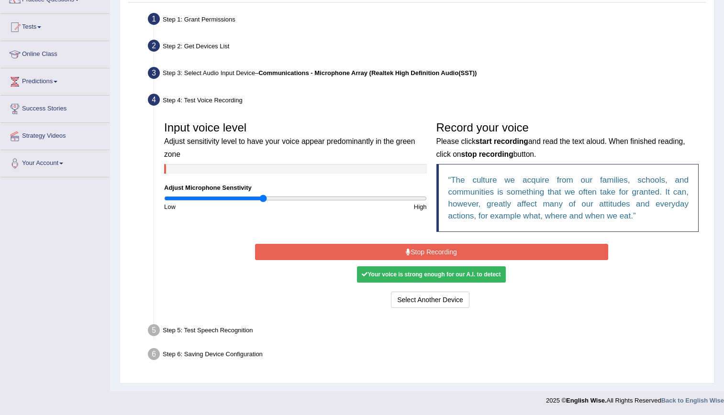
click at [348, 252] on button "Stop Recording" at bounding box center [431, 252] width 353 height 16
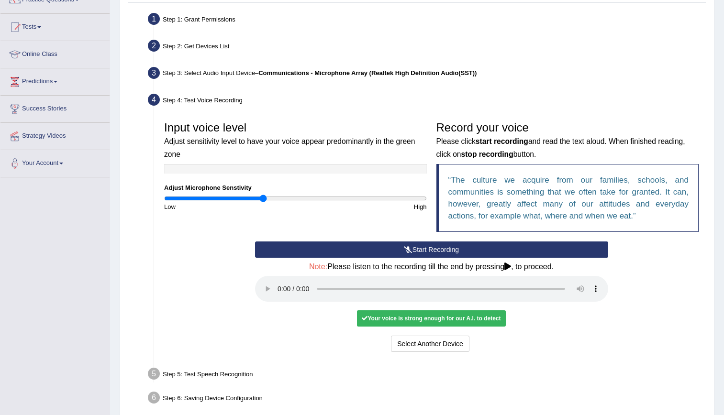
scroll to position [132, 0]
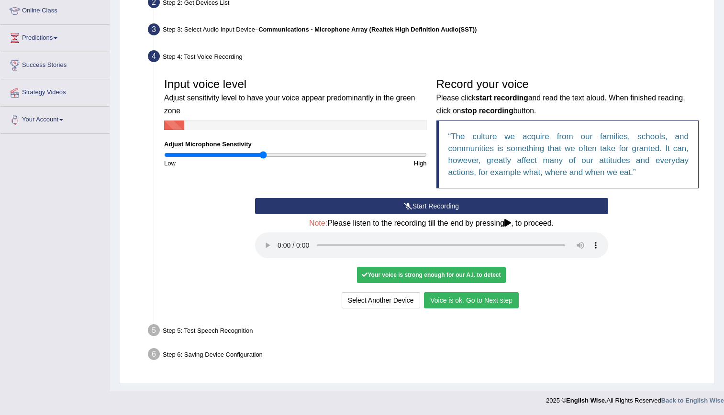
click at [496, 299] on button "Voice is ok. Go to Next step" at bounding box center [471, 300] width 95 height 16
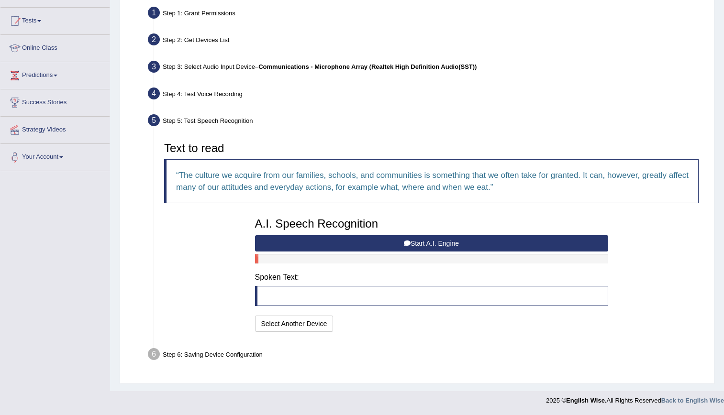
scroll to position [94, 0]
click at [404, 237] on button "Start A.I. Engine" at bounding box center [431, 243] width 353 height 16
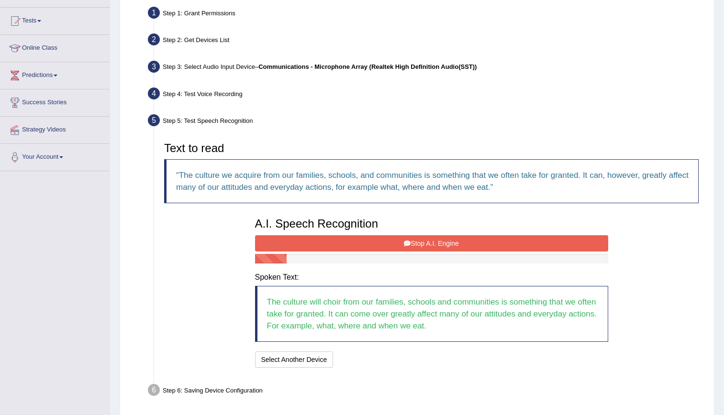
click at [477, 246] on button "Stop A.I. Engine" at bounding box center [431, 243] width 353 height 16
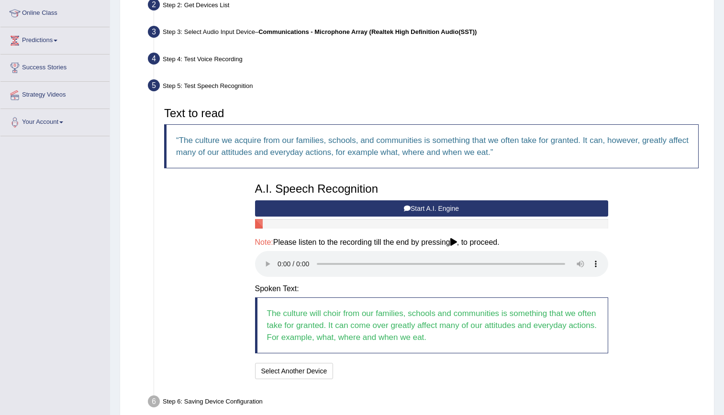
scroll to position [177, 0]
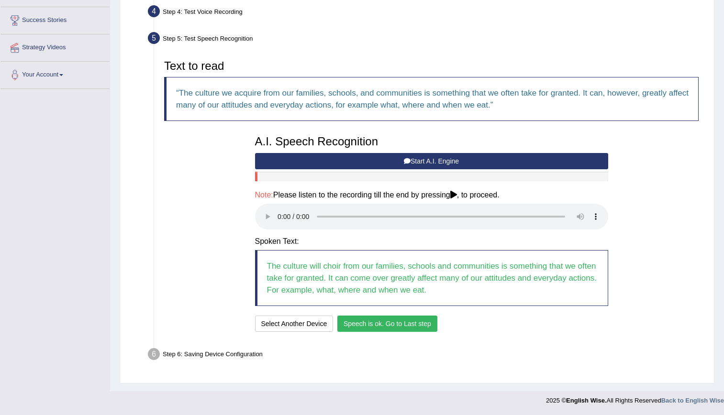
click at [374, 325] on button "Speech is ok. Go to Last step" at bounding box center [387, 324] width 100 height 16
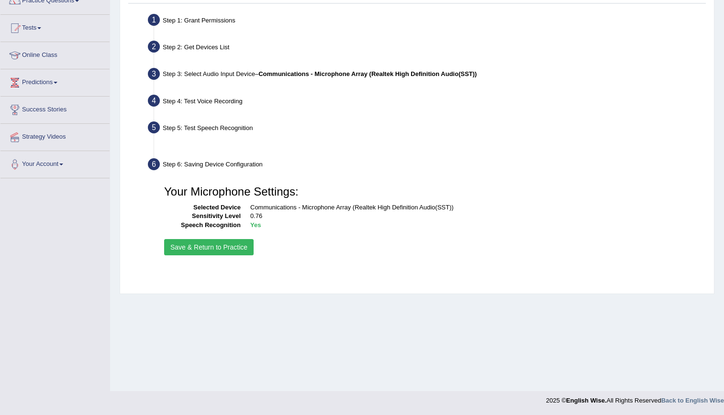
scroll to position [87, 0]
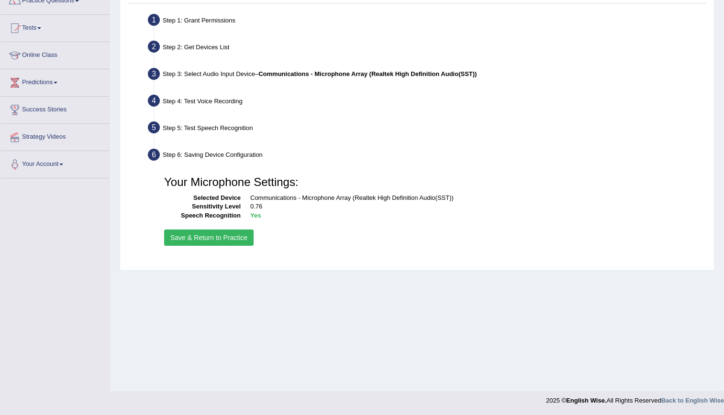
click at [234, 243] on button "Save & Return to Practice" at bounding box center [208, 238] width 89 height 16
click at [221, 236] on button "Save & Return to Practice" at bounding box center [208, 238] width 89 height 16
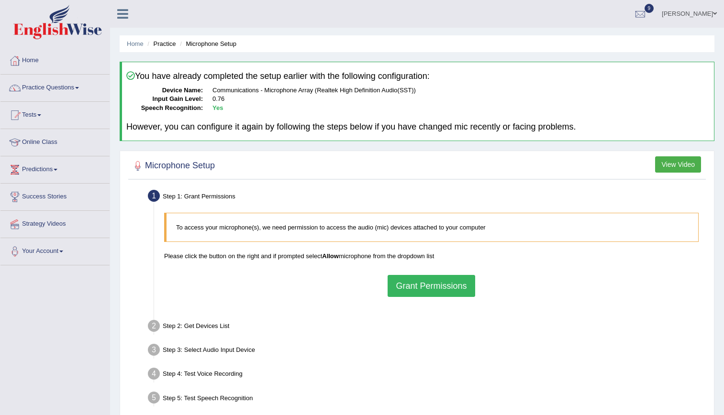
click at [43, 82] on link "Practice Questions" at bounding box center [54, 87] width 109 height 24
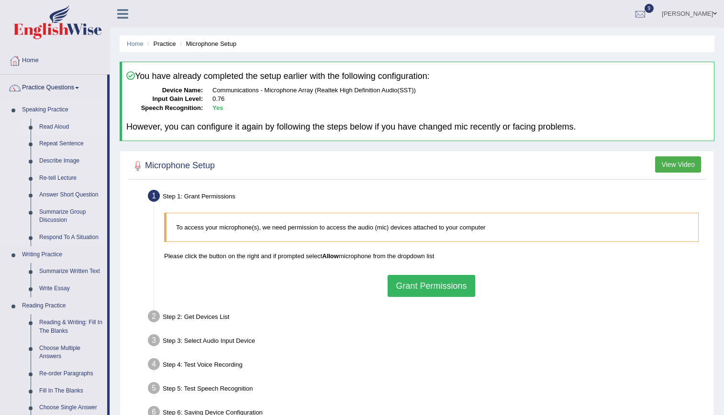
click at [60, 123] on link "Read Aloud" at bounding box center [71, 127] width 72 height 17
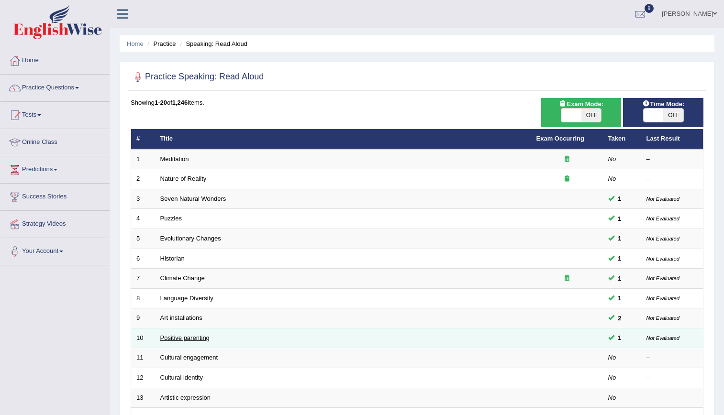
click at [193, 335] on link "Positive parenting" at bounding box center [184, 338] width 49 height 7
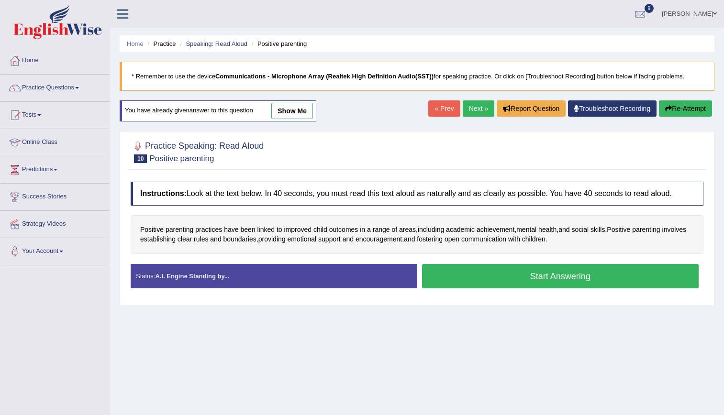
click at [481, 278] on button "Start Answering" at bounding box center [560, 276] width 277 height 24
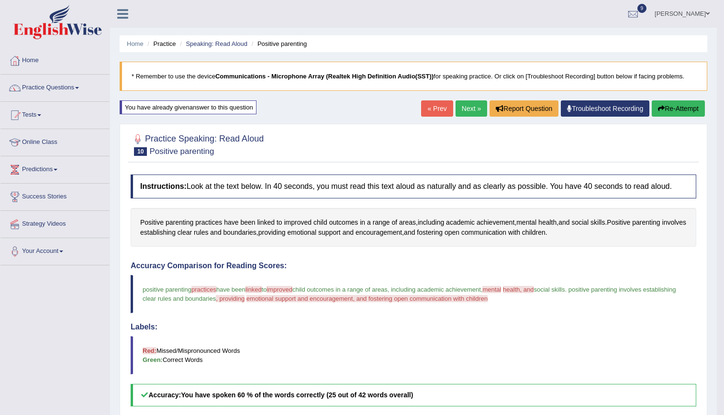
click at [466, 109] on link "Next »" at bounding box center [472, 109] width 32 height 16
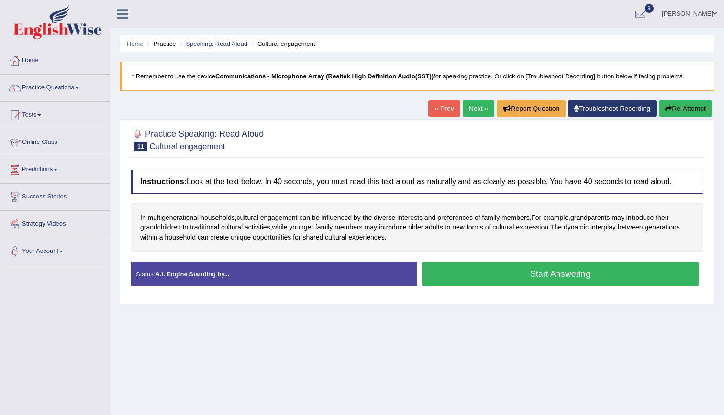
click at [505, 277] on button "Start Answering" at bounding box center [560, 274] width 277 height 24
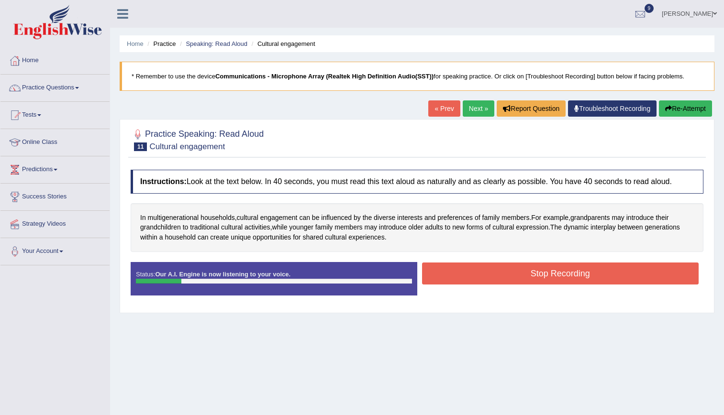
click at [684, 105] on button "Re-Attempt" at bounding box center [685, 109] width 53 height 16
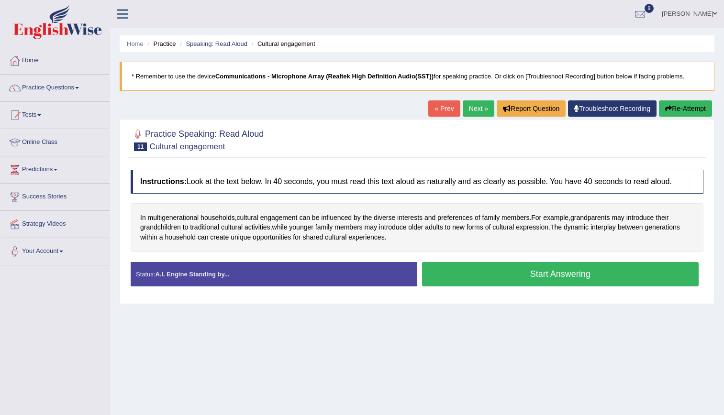
click at [497, 277] on button "Start Answering" at bounding box center [560, 274] width 277 height 24
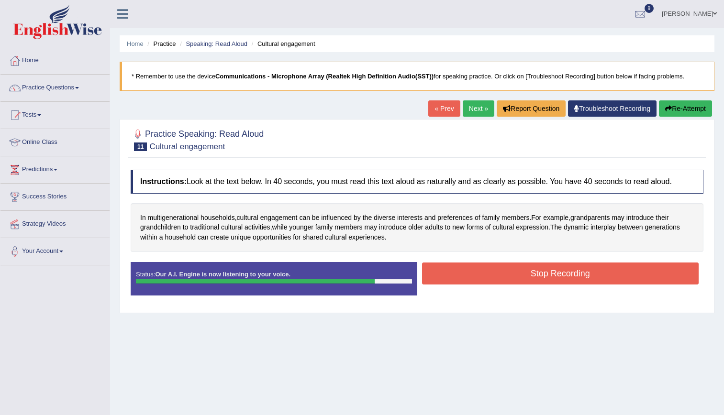
click at [497, 277] on button "Stop Recording" at bounding box center [560, 274] width 277 height 22
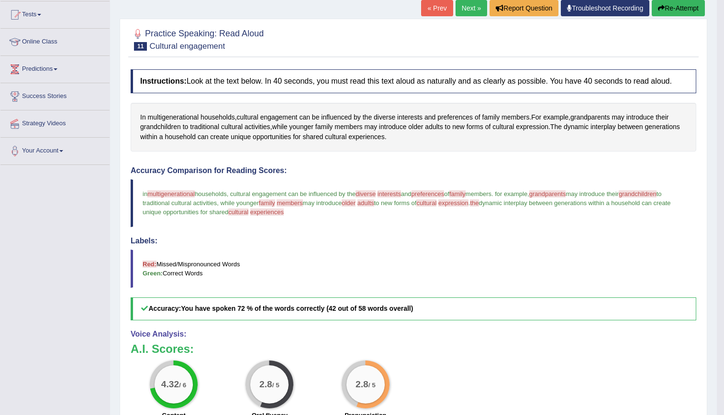
scroll to position [94, 0]
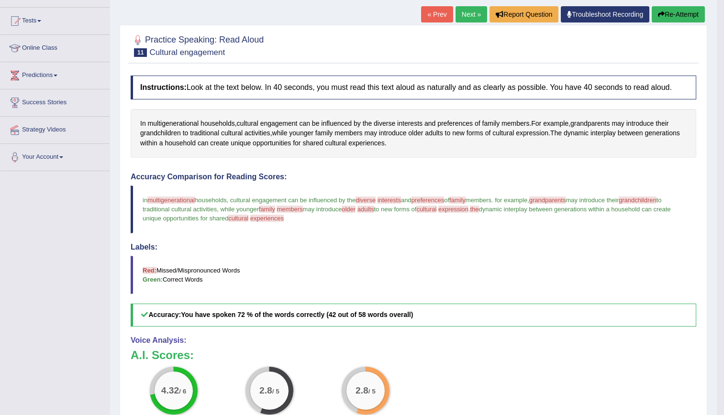
click at [466, 16] on link "Next »" at bounding box center [472, 14] width 32 height 16
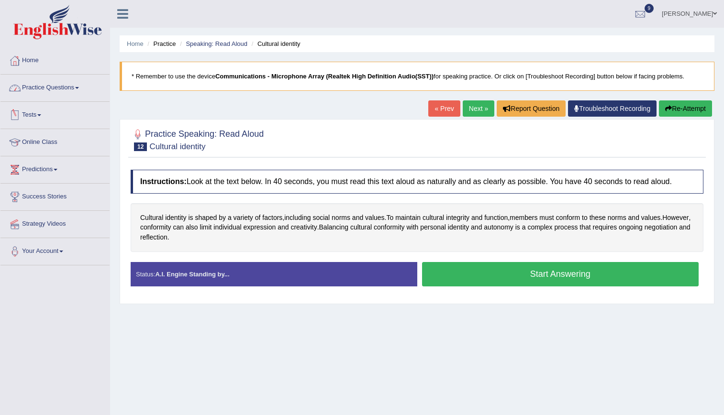
click at [46, 86] on link "Practice Questions" at bounding box center [54, 87] width 109 height 24
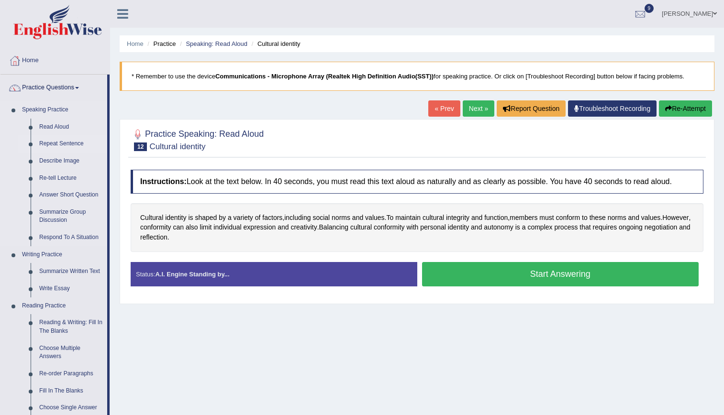
click at [57, 146] on link "Repeat Sentence" at bounding box center [71, 143] width 72 height 17
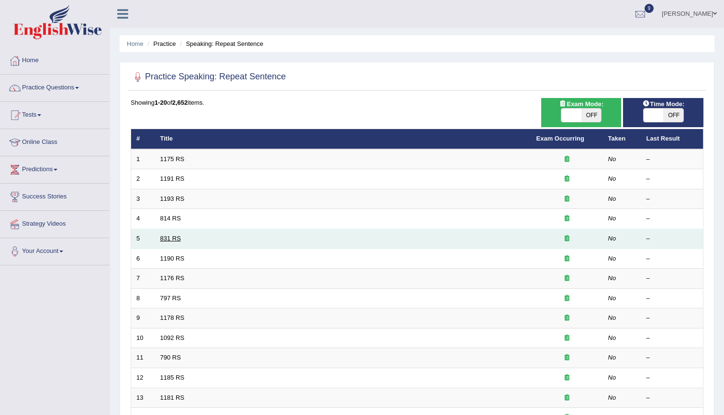
click at [177, 239] on link "831 RS" at bounding box center [170, 238] width 21 height 7
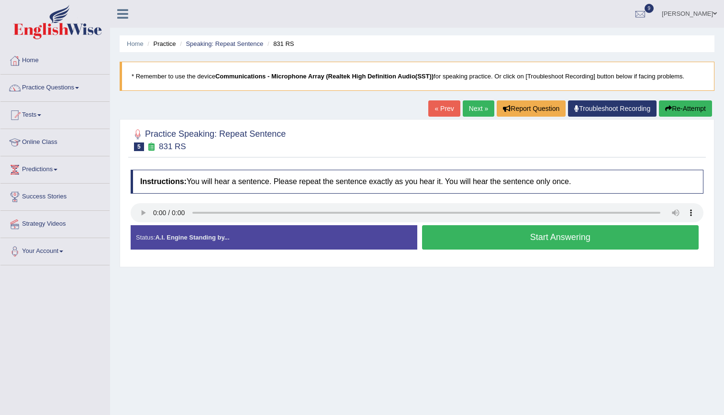
click at [498, 233] on button "Start Answering" at bounding box center [560, 237] width 277 height 24
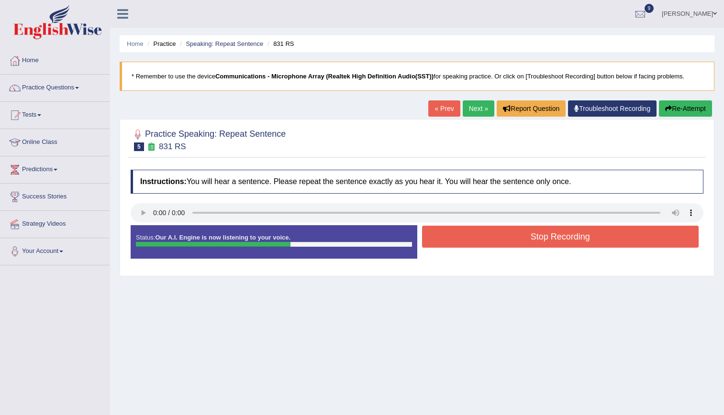
click at [498, 233] on button "Stop Recording" at bounding box center [560, 237] width 277 height 22
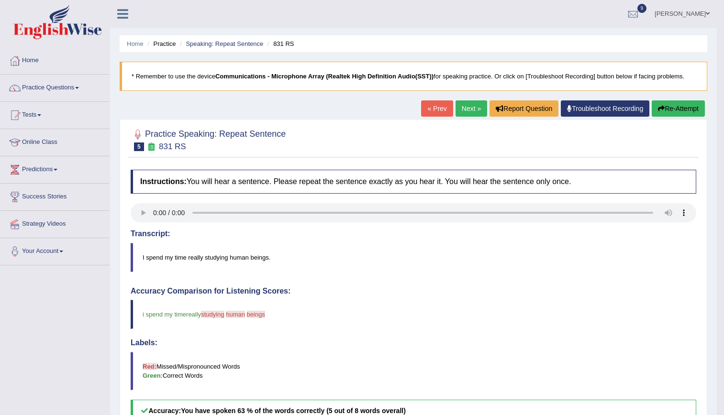
click at [464, 109] on link "Next »" at bounding box center [472, 109] width 32 height 16
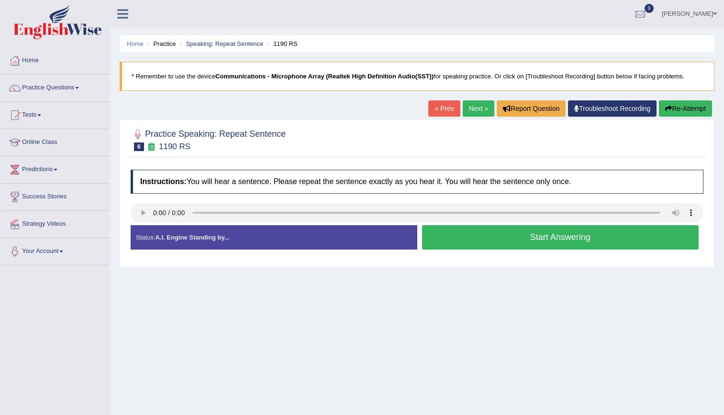
click at [681, 103] on button "Re-Attempt" at bounding box center [685, 109] width 53 height 16
click at [470, 108] on link "Next »" at bounding box center [479, 109] width 32 height 16
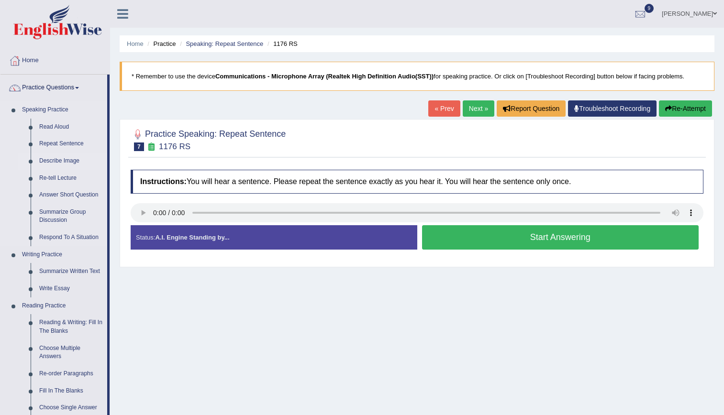
click at [63, 156] on link "Describe Image" at bounding box center [71, 161] width 72 height 17
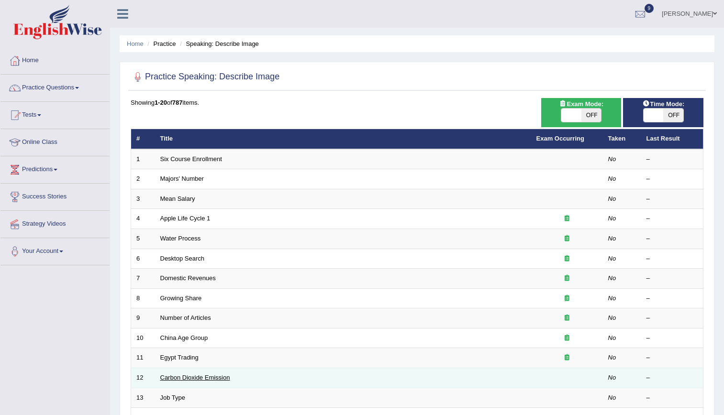
click at [189, 378] on link "Carbon Dioxide Emission" at bounding box center [195, 377] width 70 height 7
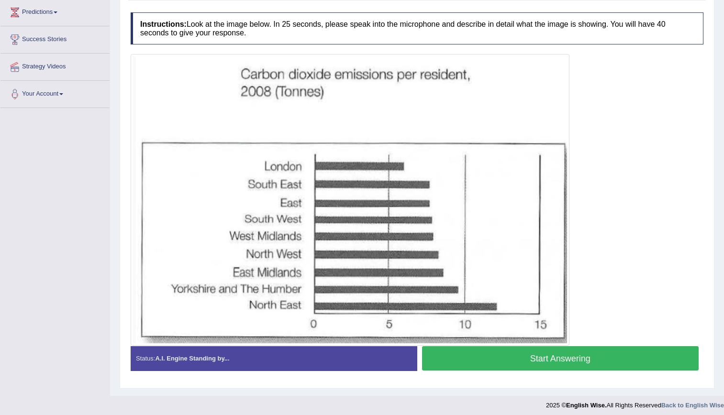
scroll to position [159, 0]
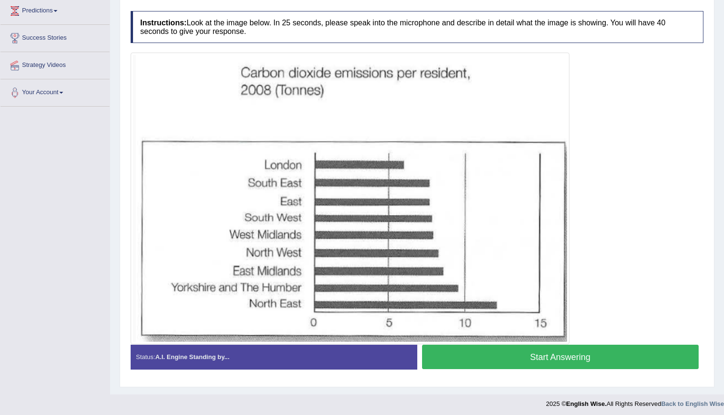
click at [545, 362] on button "Start Answering" at bounding box center [560, 357] width 277 height 24
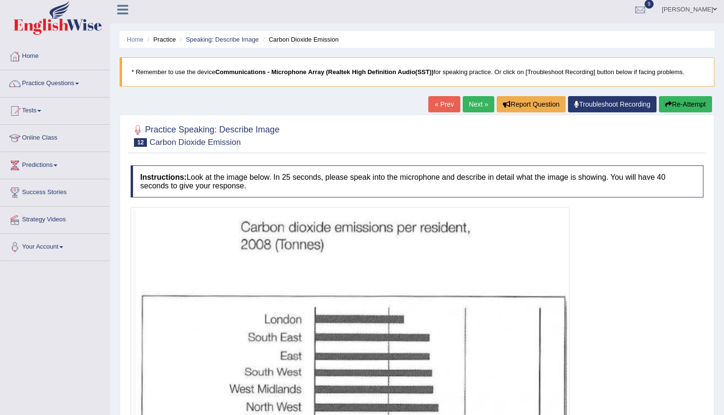
scroll to position [0, 0]
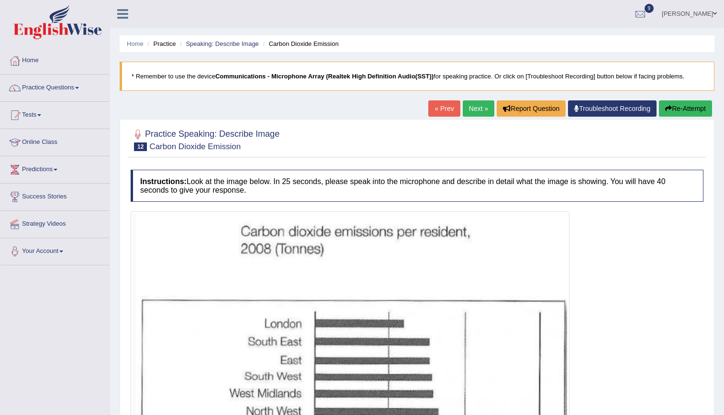
click at [682, 112] on button "Re-Attempt" at bounding box center [685, 109] width 53 height 16
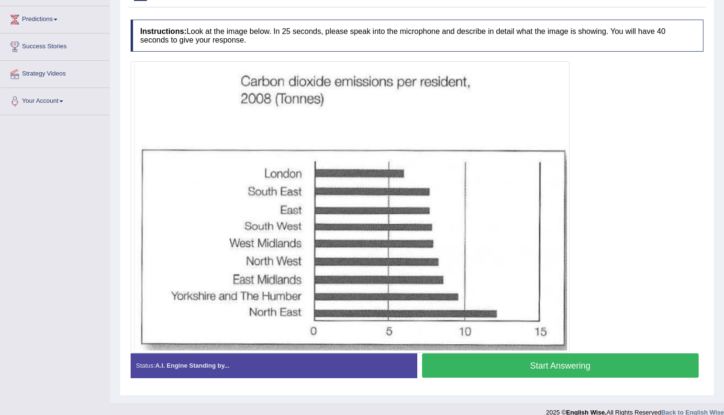
scroll to position [162, 0]
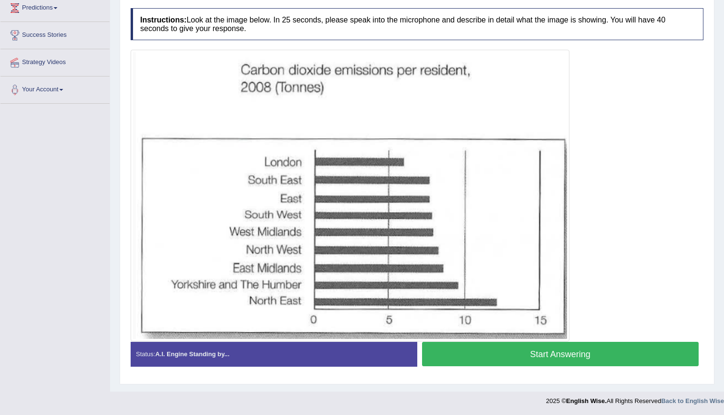
click at [535, 352] on button "Start Answering" at bounding box center [560, 354] width 277 height 24
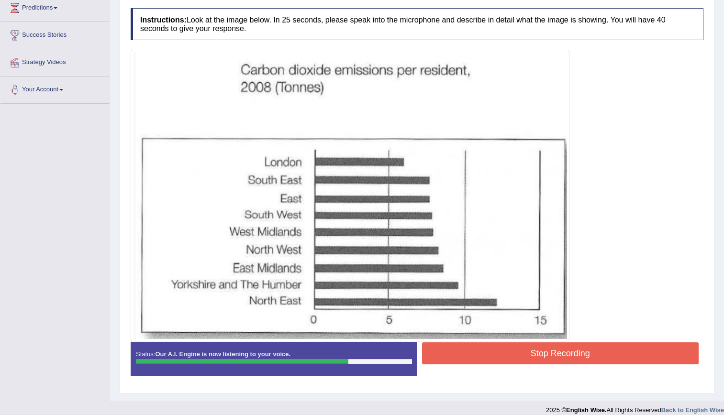
click at [452, 347] on button "Stop Recording" at bounding box center [560, 354] width 277 height 22
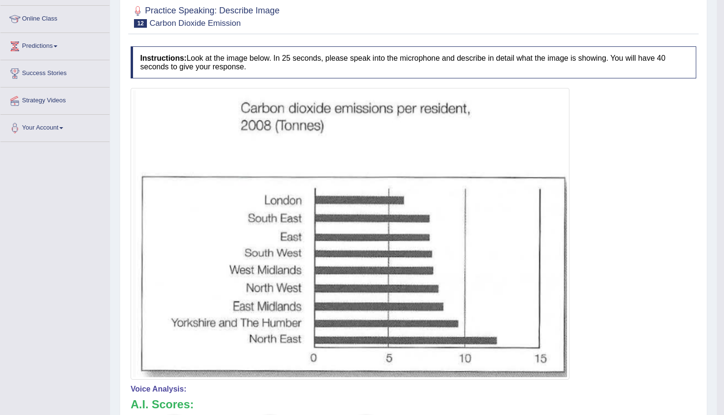
scroll to position [7, 0]
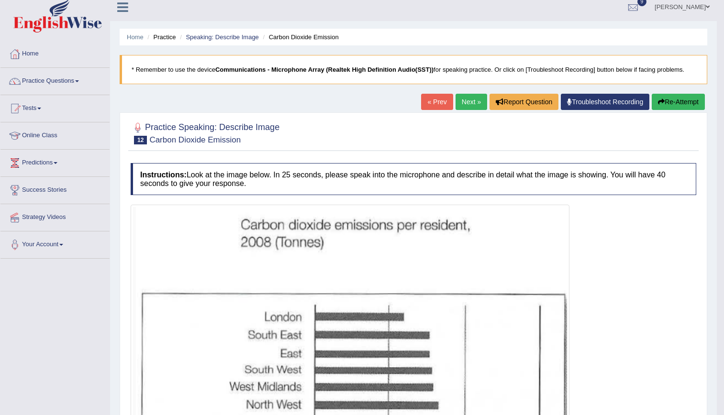
click at [460, 103] on link "Next »" at bounding box center [472, 102] width 32 height 16
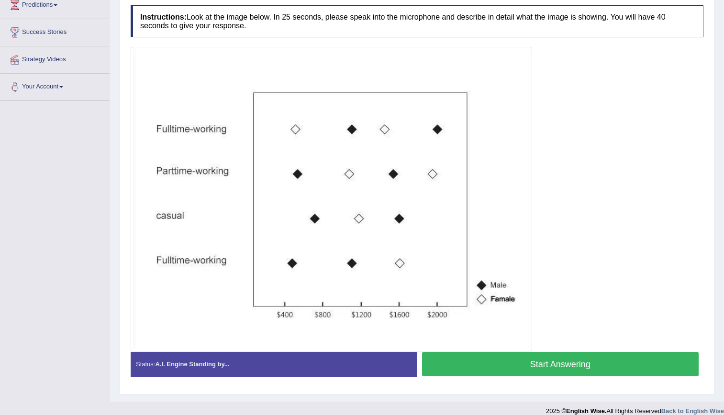
scroll to position [168, 0]
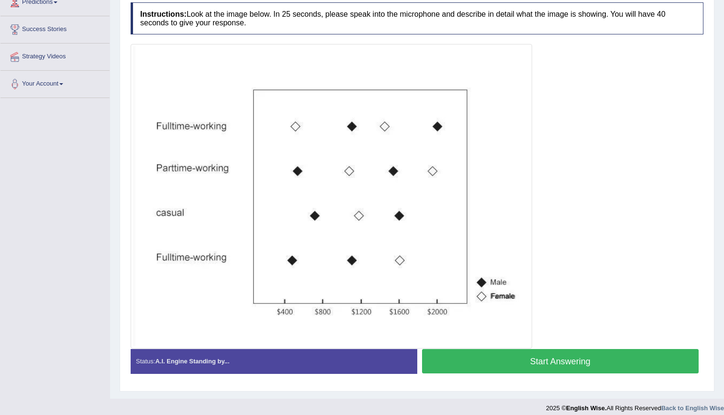
click at [550, 361] on button "Start Answering" at bounding box center [560, 361] width 277 height 24
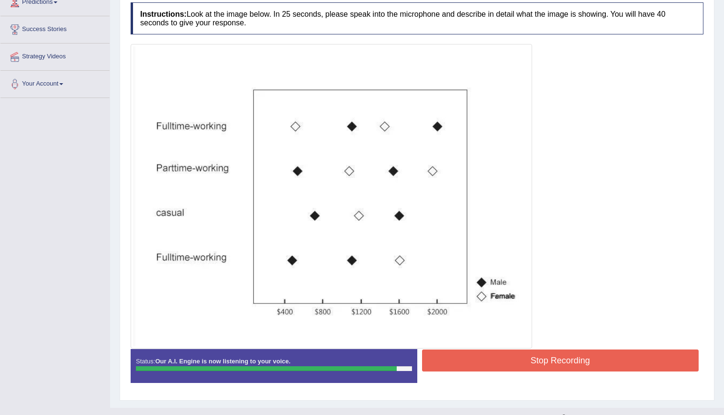
click at [550, 361] on button "Stop Recording" at bounding box center [560, 361] width 277 height 22
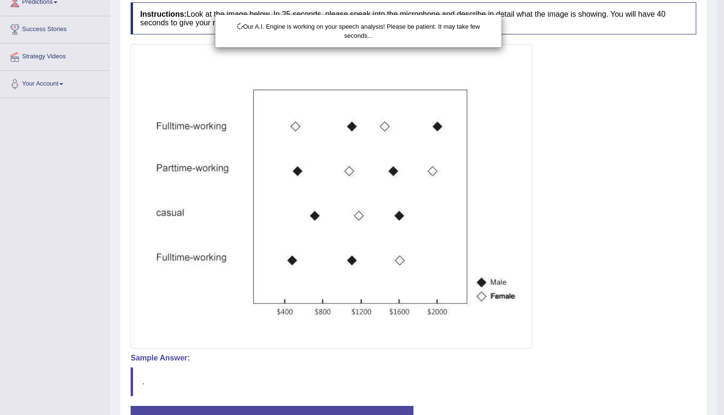
scroll to position [241, 0]
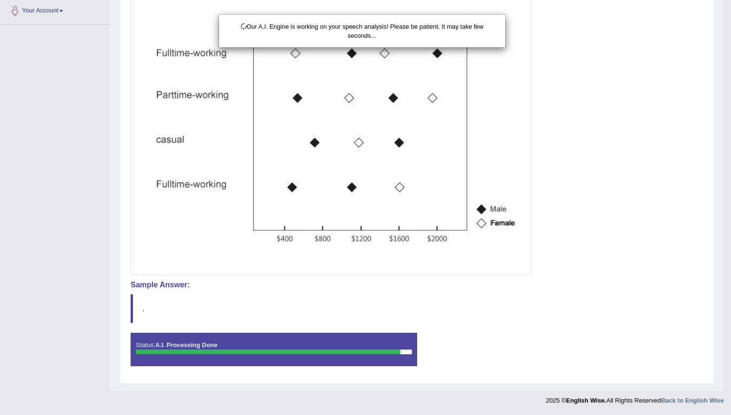
drag, startPoint x: 725, startPoint y: 166, endPoint x: 731, endPoint y: 331, distance: 165.2
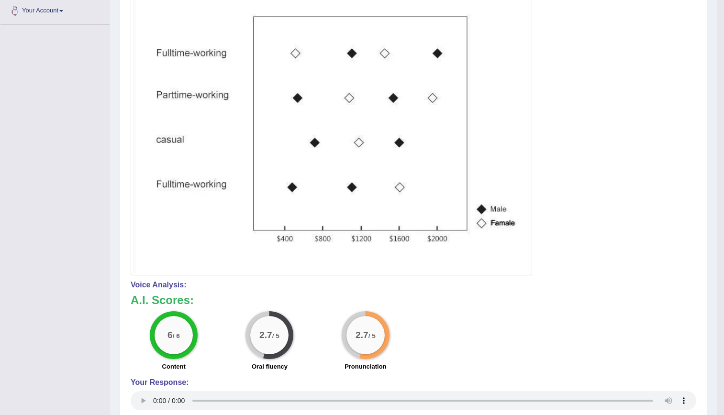
drag, startPoint x: 724, startPoint y: 283, endPoint x: 733, endPoint y: 379, distance: 96.2
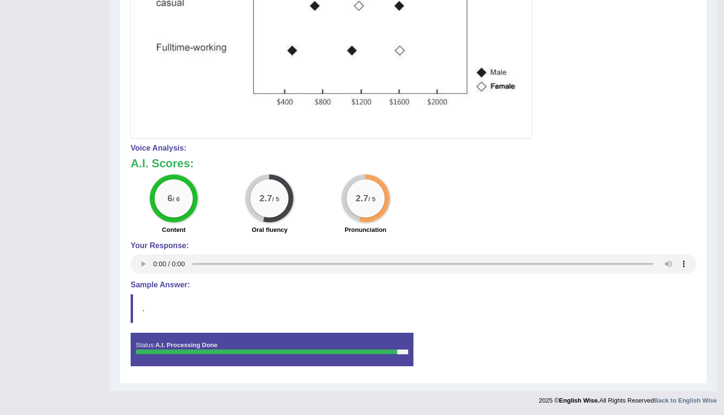
scroll to position [0, 0]
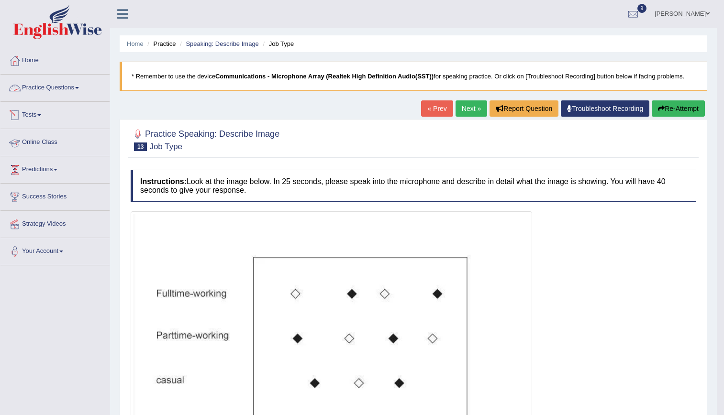
click at [78, 82] on link "Practice Questions" at bounding box center [54, 87] width 109 height 24
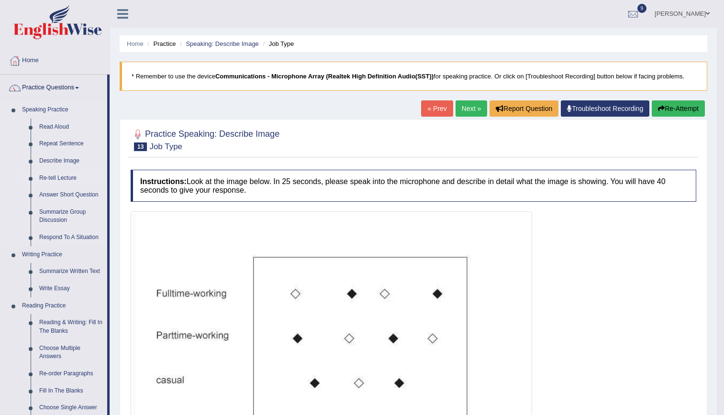
click at [63, 180] on link "Re-tell Lecture" at bounding box center [71, 178] width 72 height 17
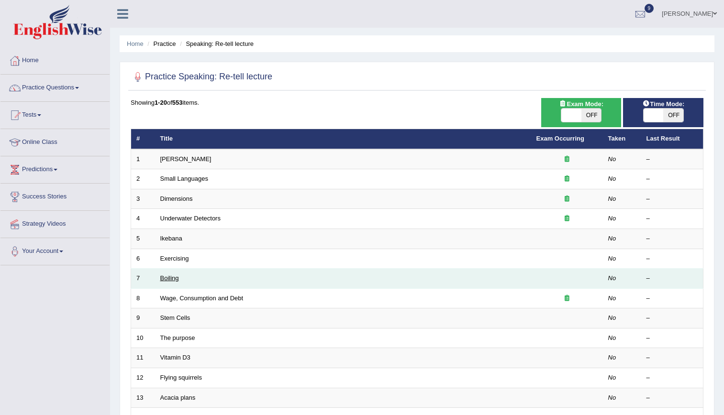
click at [170, 280] on link "Boiling" at bounding box center [169, 278] width 19 height 7
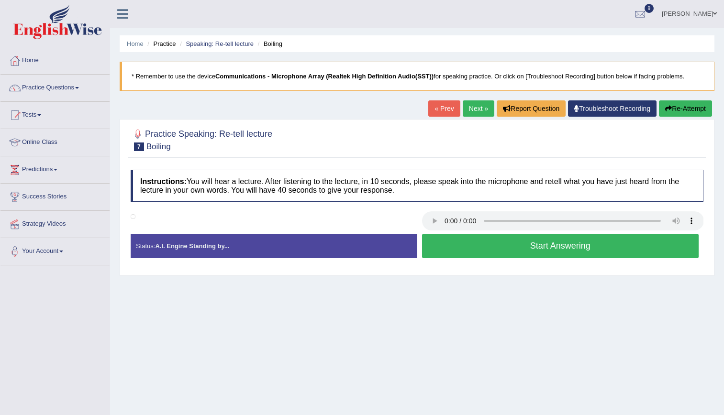
click at [477, 108] on link "Next »" at bounding box center [479, 109] width 32 height 16
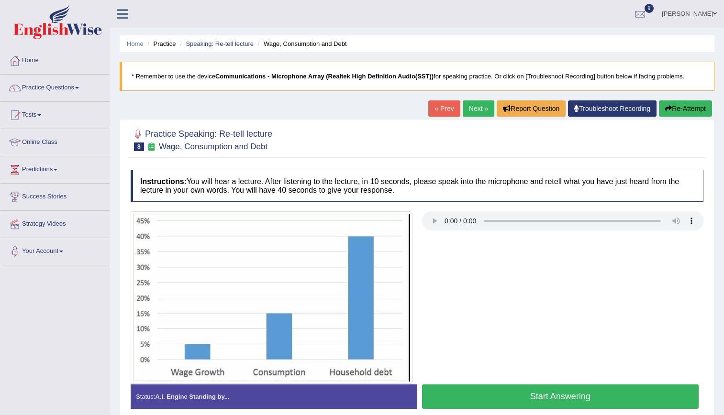
click at [25, 357] on div "Toggle navigation Home Practice Questions Speaking Practice Read Aloud Repeat S…" at bounding box center [362, 249] width 724 height 498
click at [543, 400] on button "Start Answering" at bounding box center [560, 397] width 277 height 24
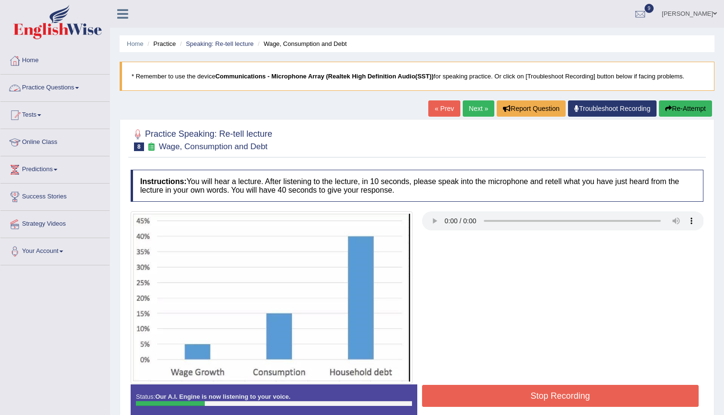
click at [68, 96] on link "Practice Questions" at bounding box center [54, 87] width 109 height 24
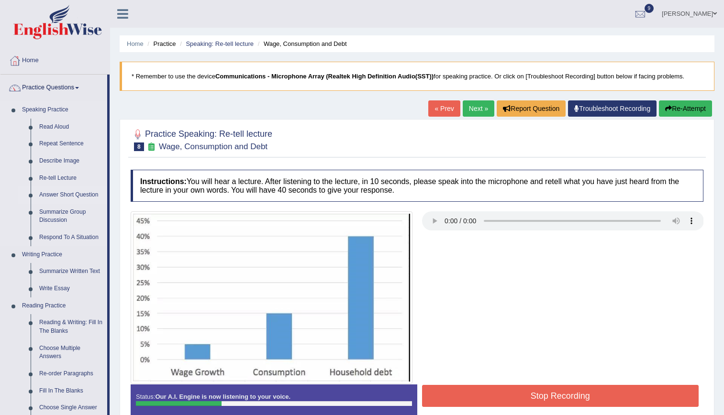
click at [76, 197] on link "Answer Short Question" at bounding box center [71, 195] width 72 height 17
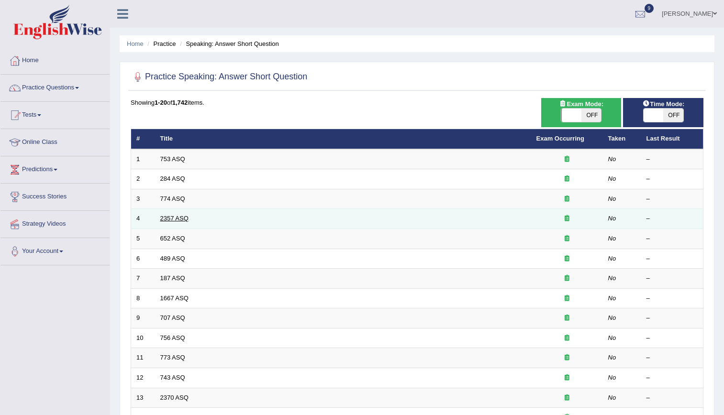
click at [161, 220] on link "2357 ASQ" at bounding box center [174, 218] width 28 height 7
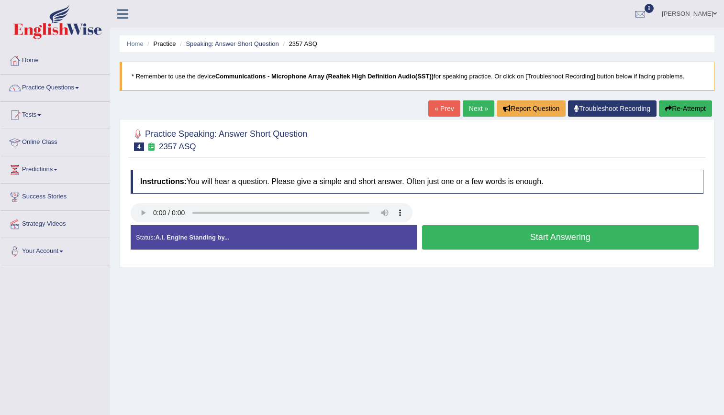
click at [494, 236] on button "Start Answering" at bounding box center [560, 237] width 277 height 24
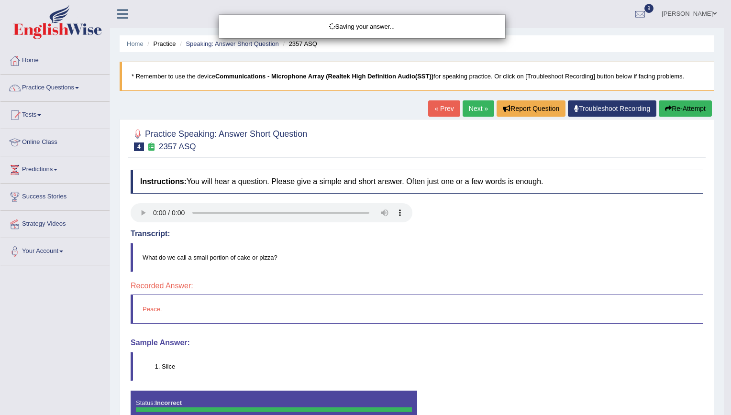
click at [482, 111] on div "Saving your answer..." at bounding box center [365, 207] width 731 height 415
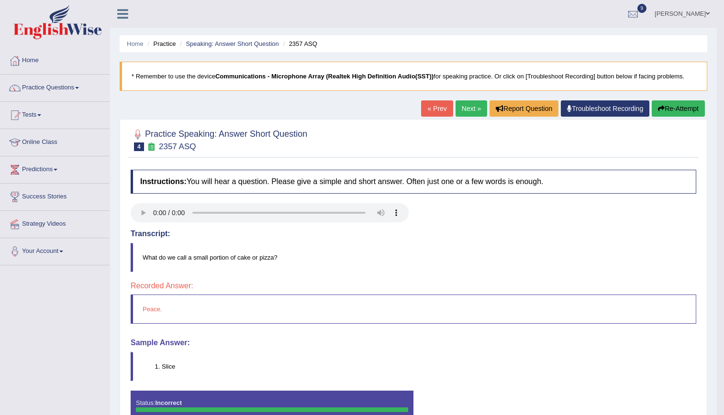
click at [465, 106] on link "Next »" at bounding box center [472, 109] width 32 height 16
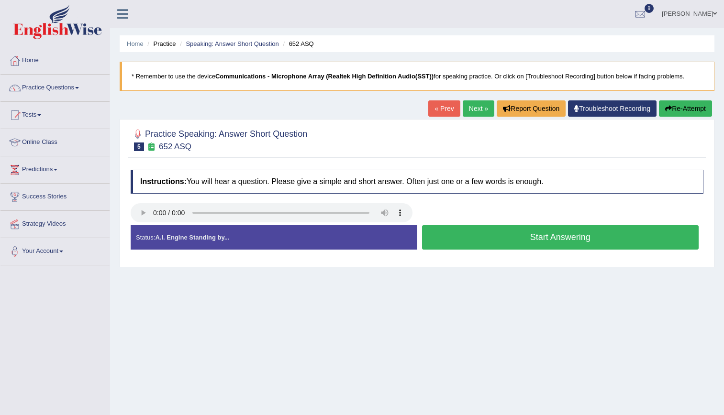
click at [674, 111] on button "Re-Attempt" at bounding box center [685, 109] width 53 height 16
click at [489, 230] on button "Start Answering" at bounding box center [560, 237] width 277 height 24
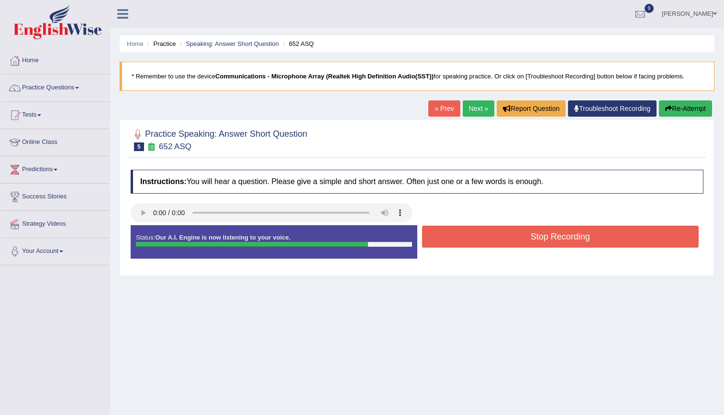
click at [489, 230] on button "Stop Recording" at bounding box center [560, 237] width 277 height 22
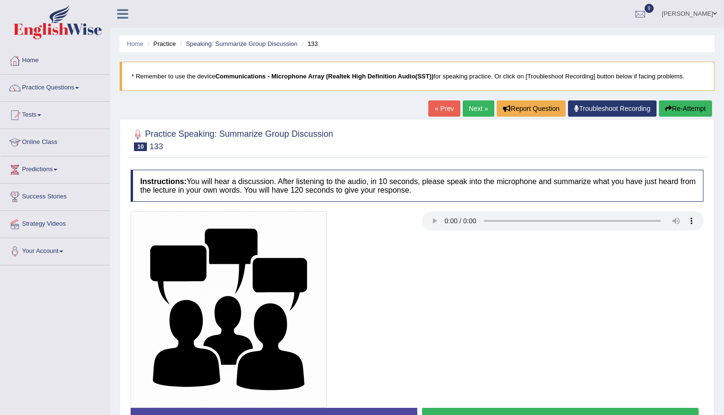
click at [460, 334] on div at bounding box center [417, 310] width 582 height 196
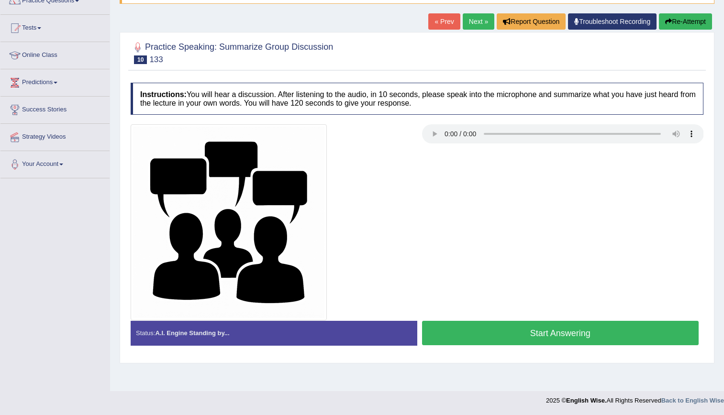
scroll to position [41, 0]
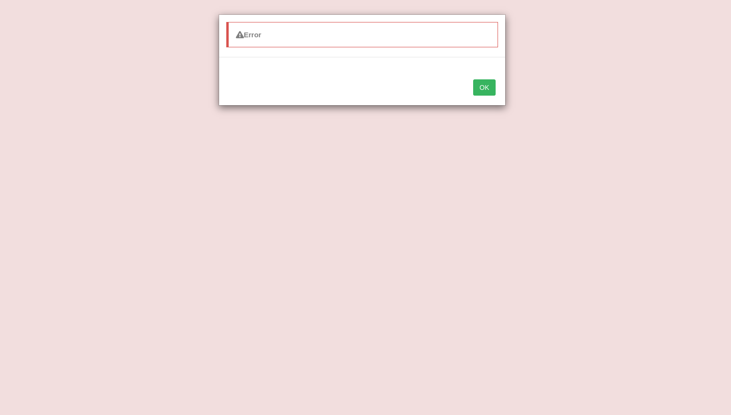
click at [489, 87] on button "OK" at bounding box center [484, 87] width 22 height 16
